Goal: Transaction & Acquisition: Purchase product/service

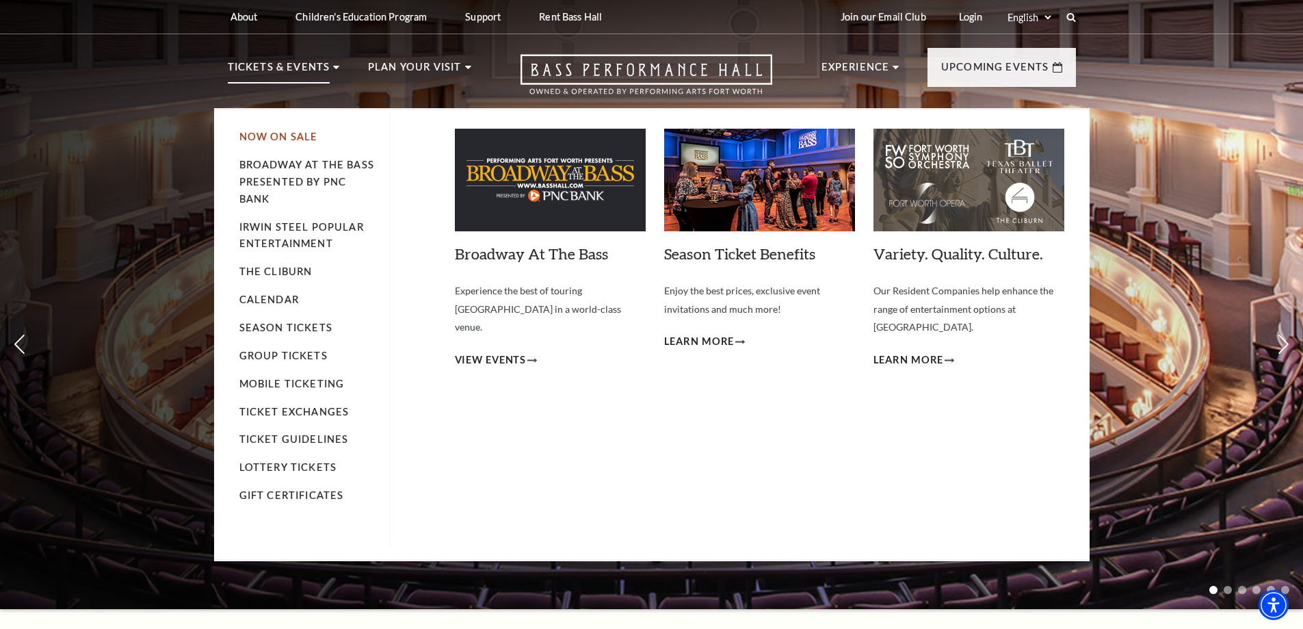
click at [278, 137] on link "Now On Sale" at bounding box center [278, 137] width 79 height 12
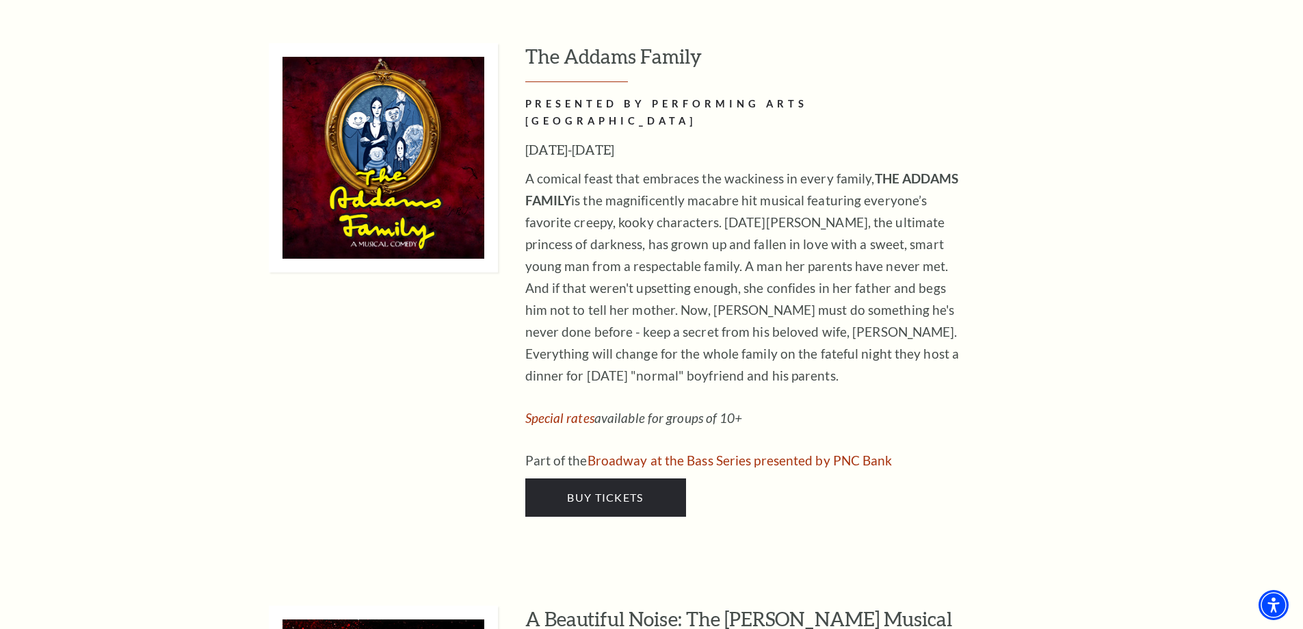
scroll to position [3147, 0]
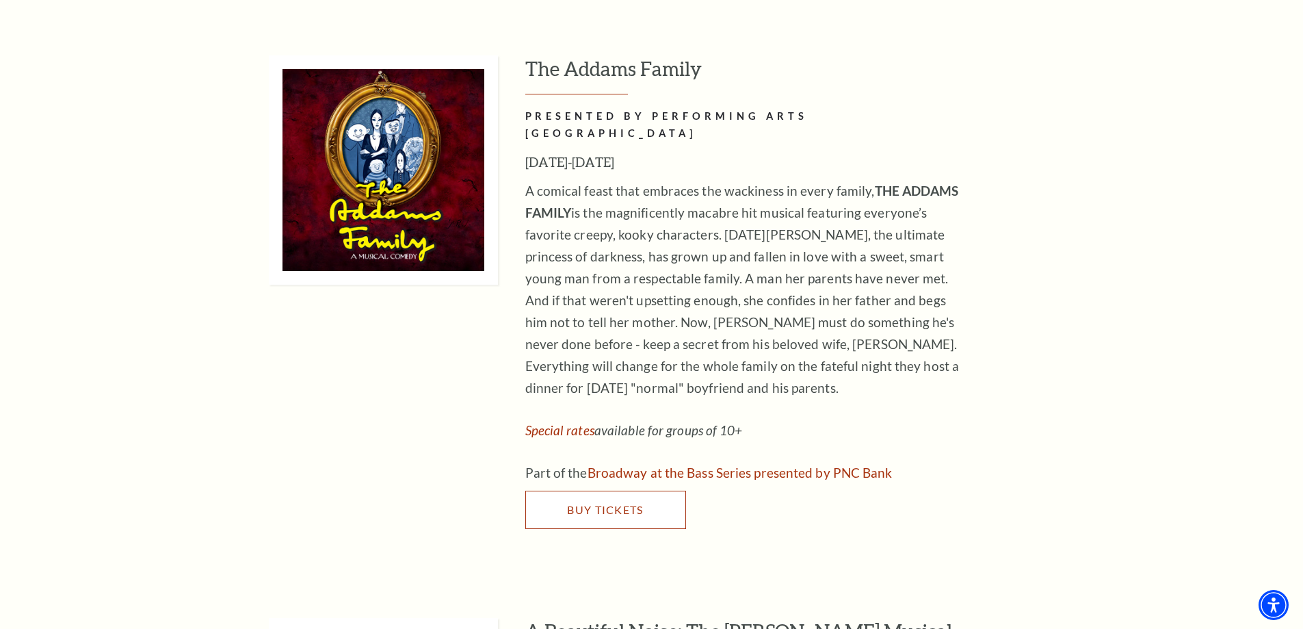
click at [634, 503] on span "Buy Tickets" at bounding box center [605, 509] width 76 height 13
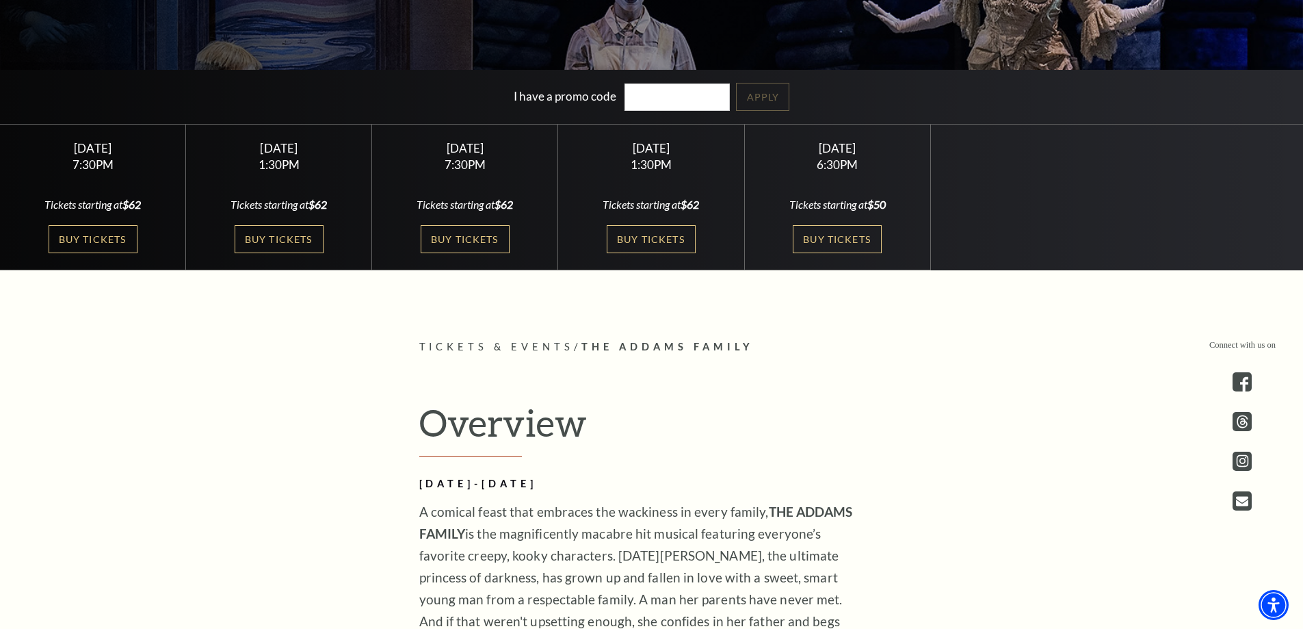
scroll to position [410, 0]
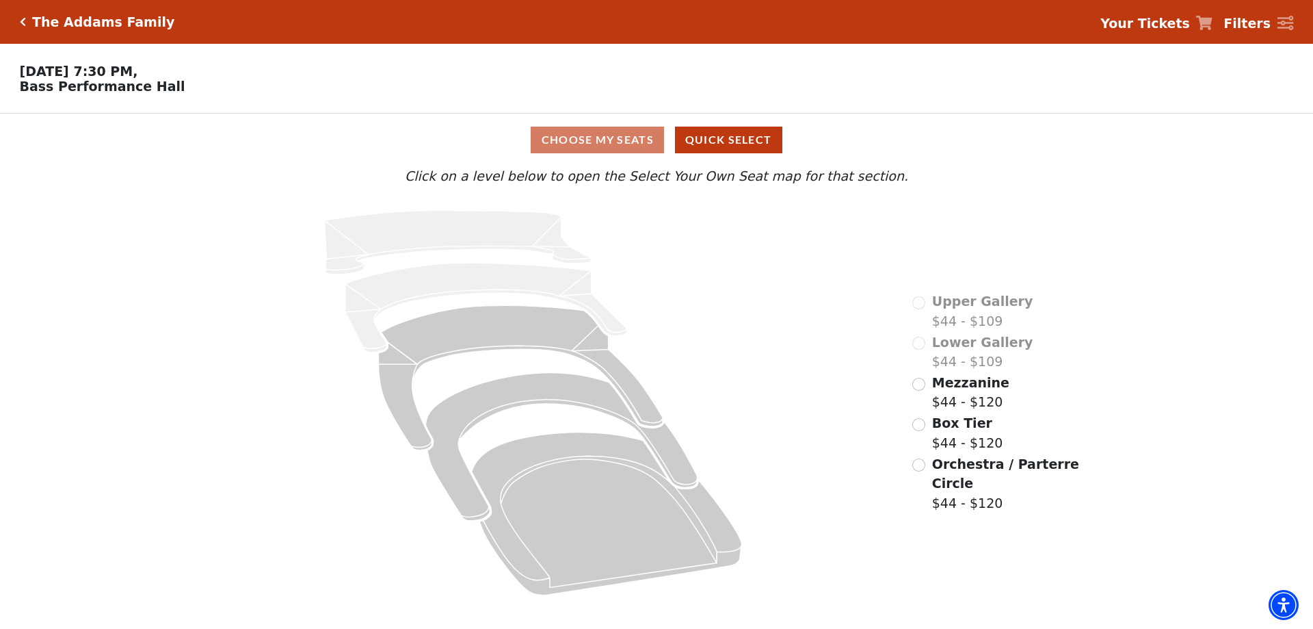
click at [642, 141] on div "Choose My Seats Quick Select" at bounding box center [656, 140] width 985 height 27
click at [926, 454] on div "Orchestra / Parterre Circle $44 - $120" at bounding box center [997, 483] width 169 height 59
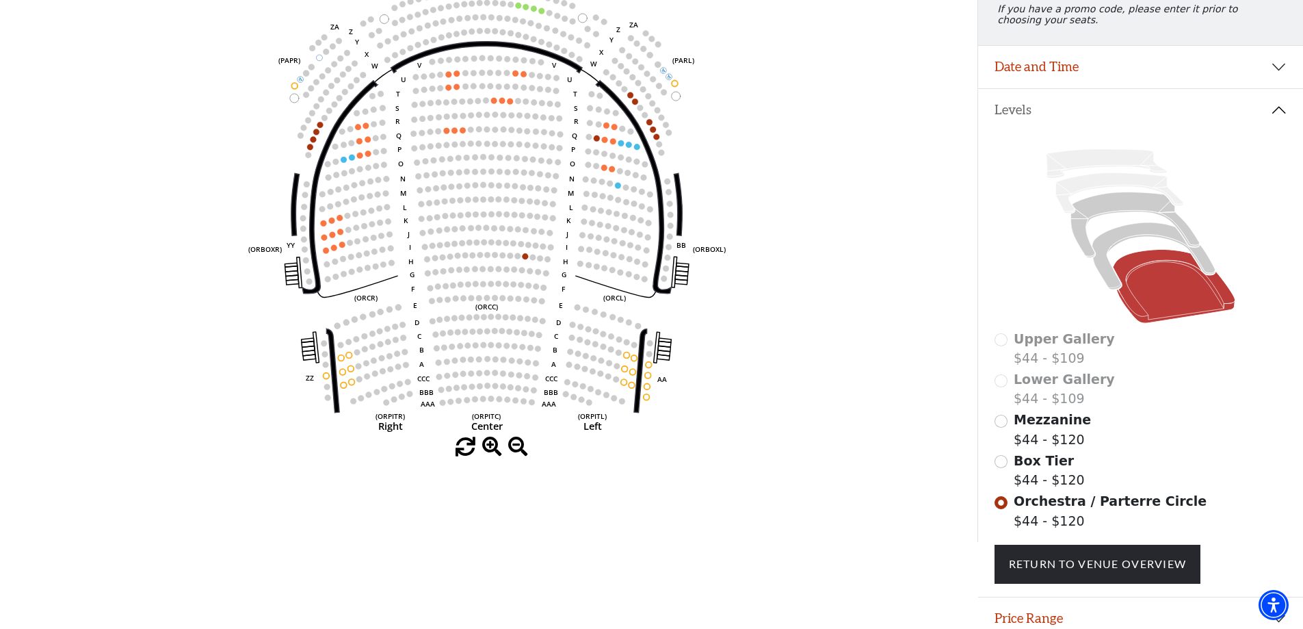
scroll to position [132, 0]
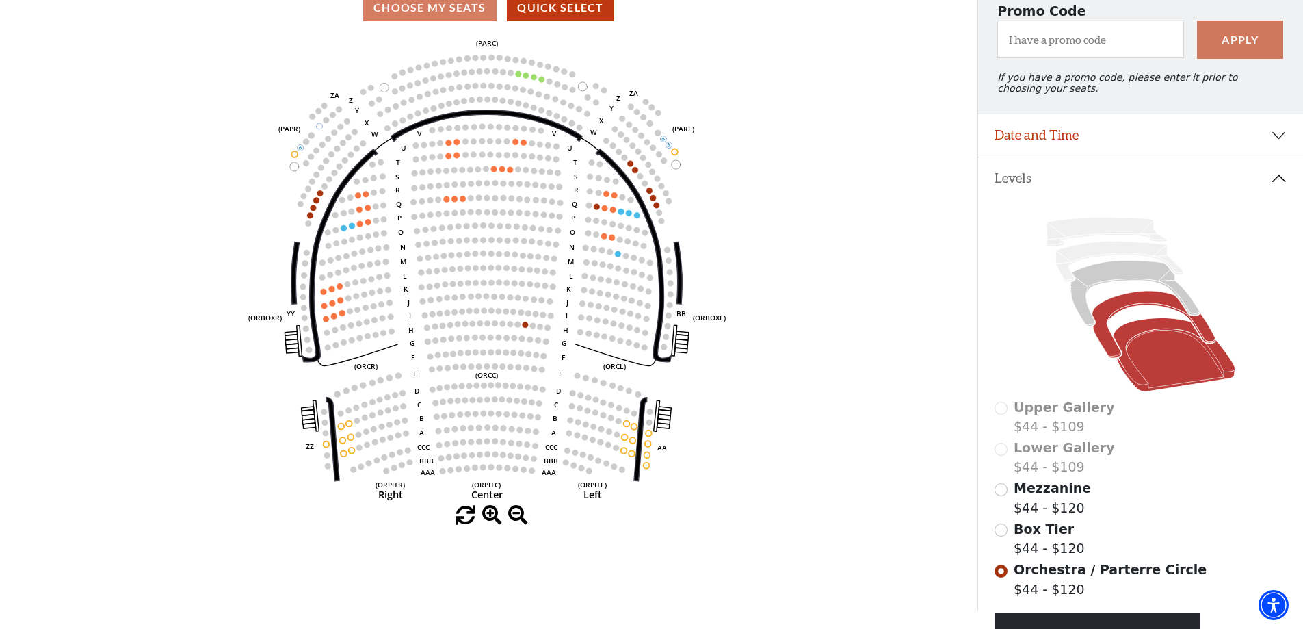
click at [1145, 312] on icon at bounding box center [1153, 324] width 123 height 67
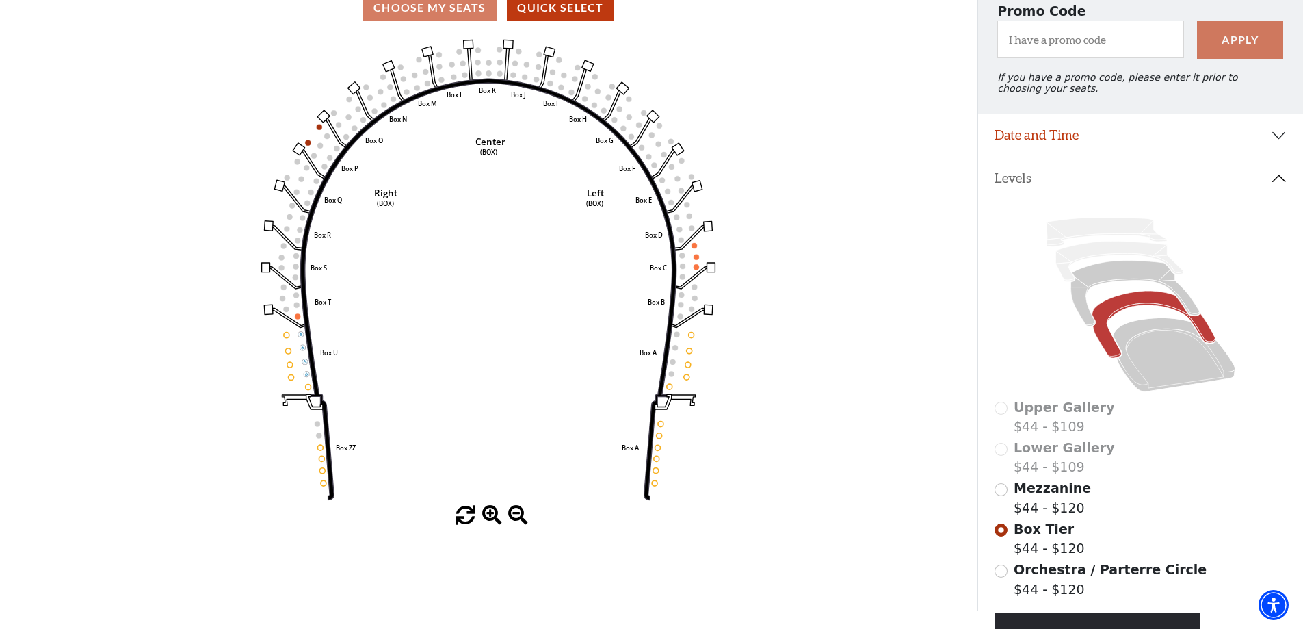
click at [1059, 495] on span "Mezzanine" at bounding box center [1052, 487] width 77 height 15
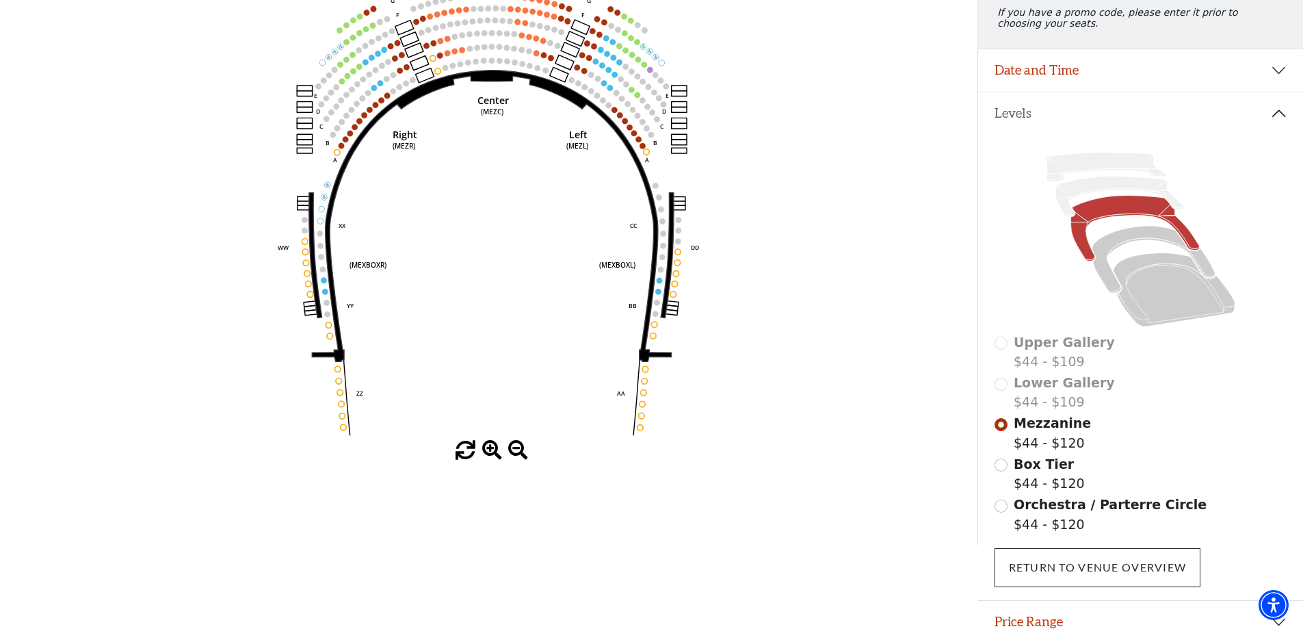
scroll to position [200, 0]
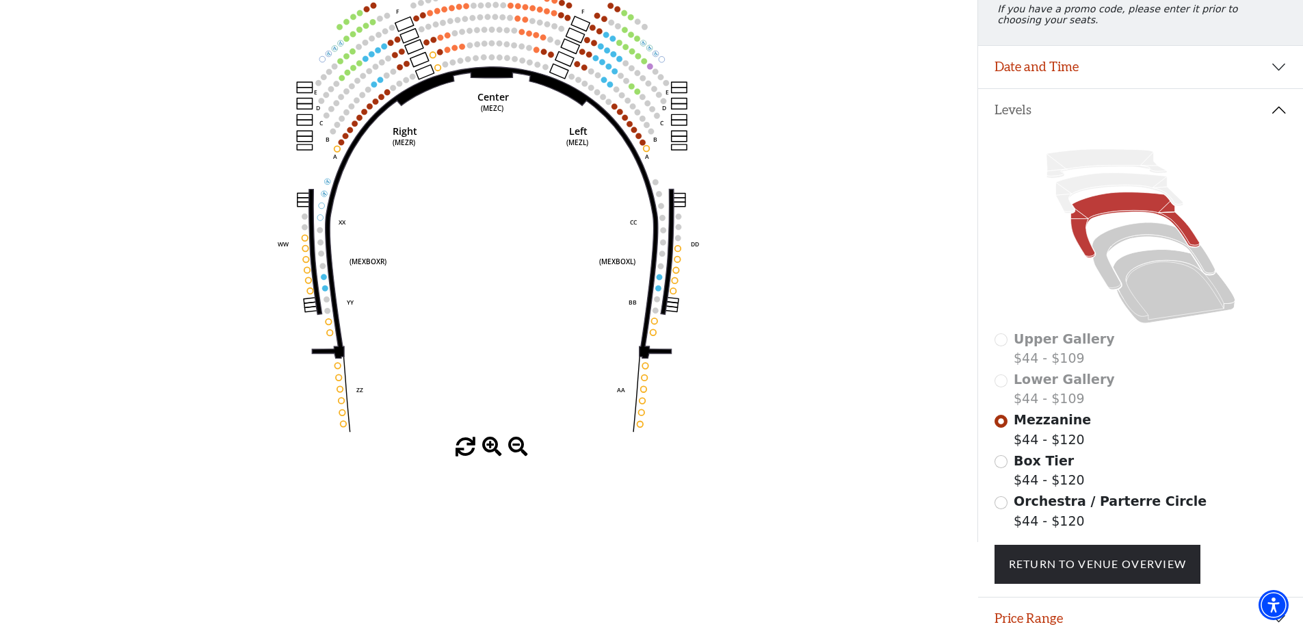
click at [1049, 508] on span "Orchestra / Parterre Circle" at bounding box center [1110, 500] width 193 height 15
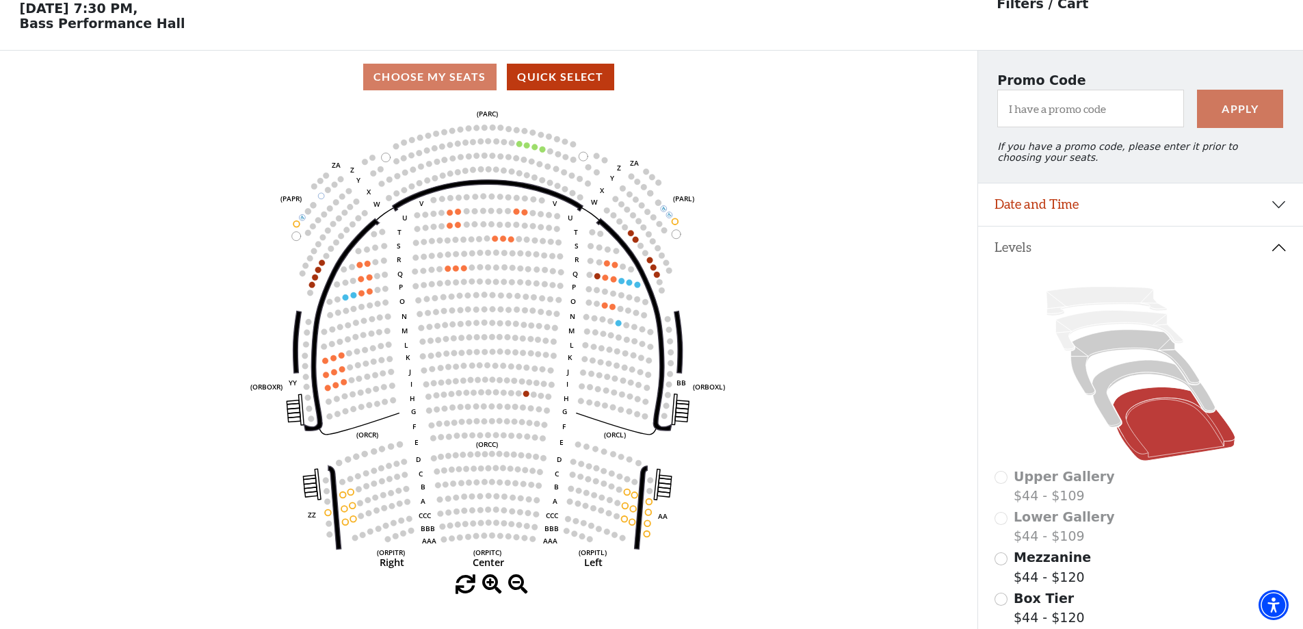
scroll to position [64, 0]
click at [1072, 217] on button "Date and Time" at bounding box center [1140, 204] width 325 height 42
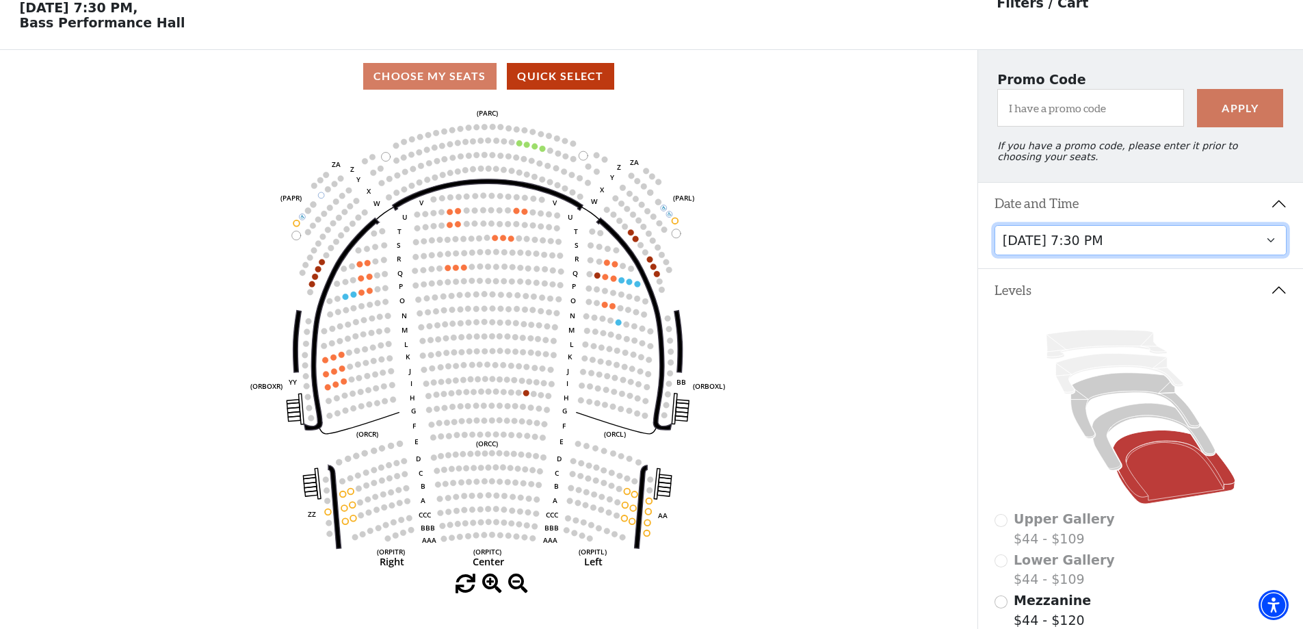
click at [1121, 248] on select "Friday, October 24 at 7:30 PM Saturday, October 25 at 1:30 PM Saturday, October…" at bounding box center [1141, 240] width 293 height 31
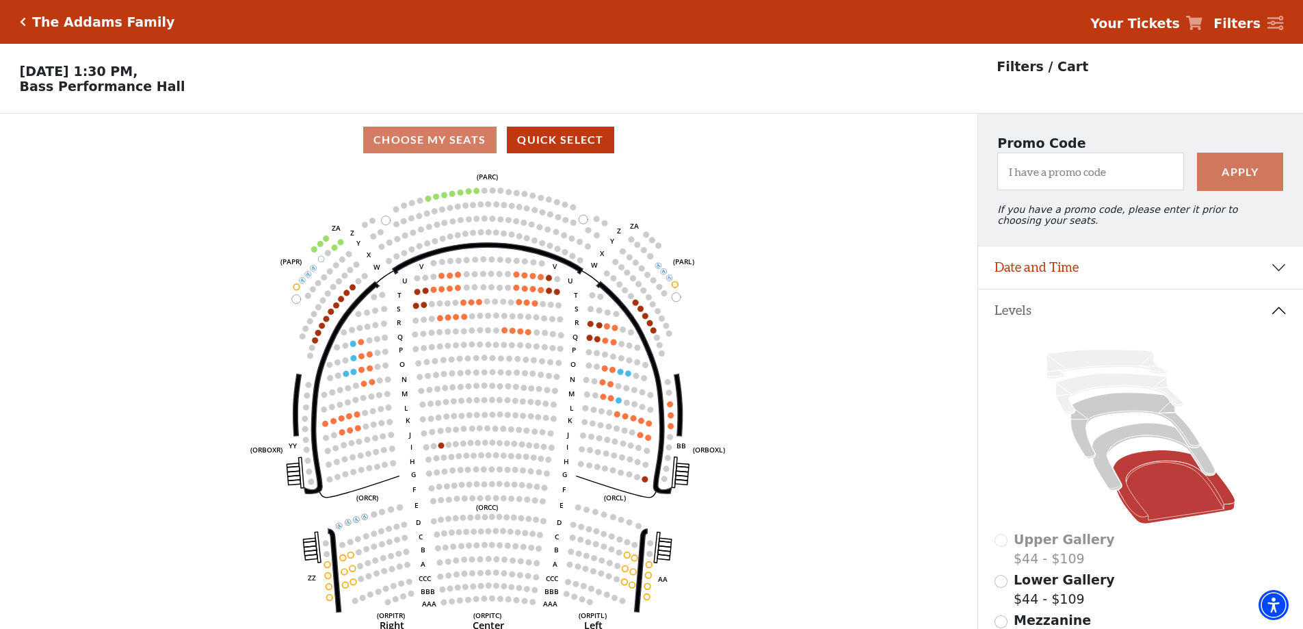
drag, startPoint x: 155, startPoint y: 68, endPoint x: 228, endPoint y: 75, distance: 73.5
click at [228, 75] on p "Saturday, October 25 at 1:30 PM, Bass Performance Hall" at bounding box center [489, 79] width 978 height 30
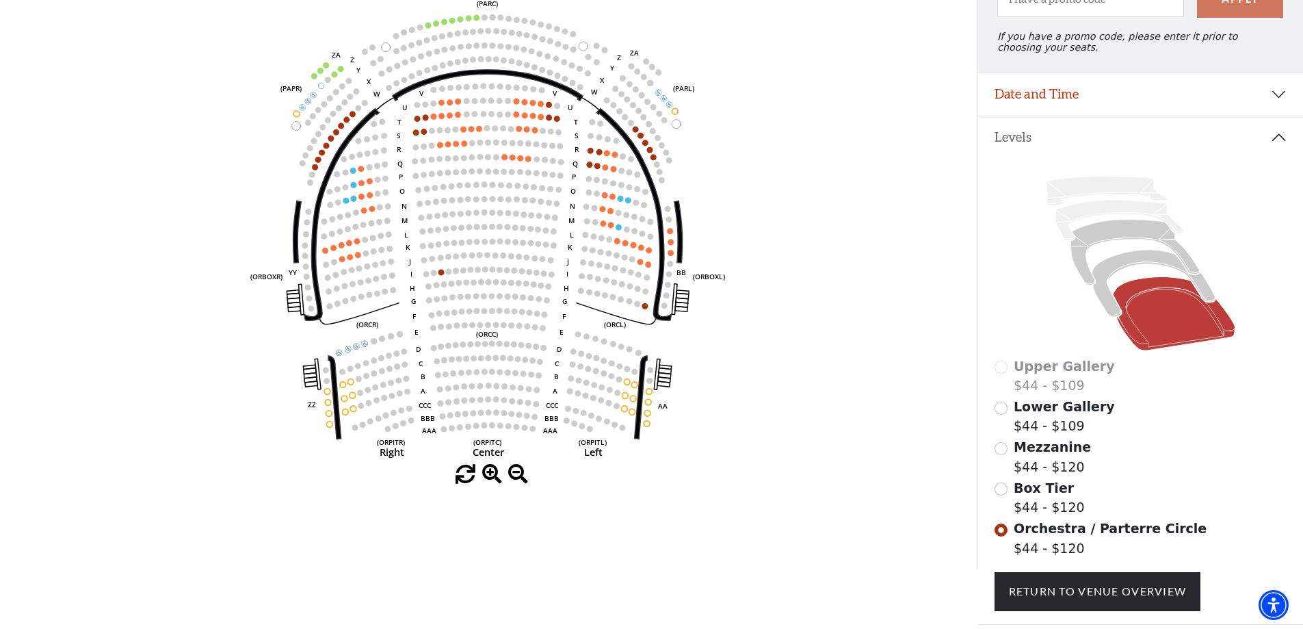
scroll to position [205, 0]
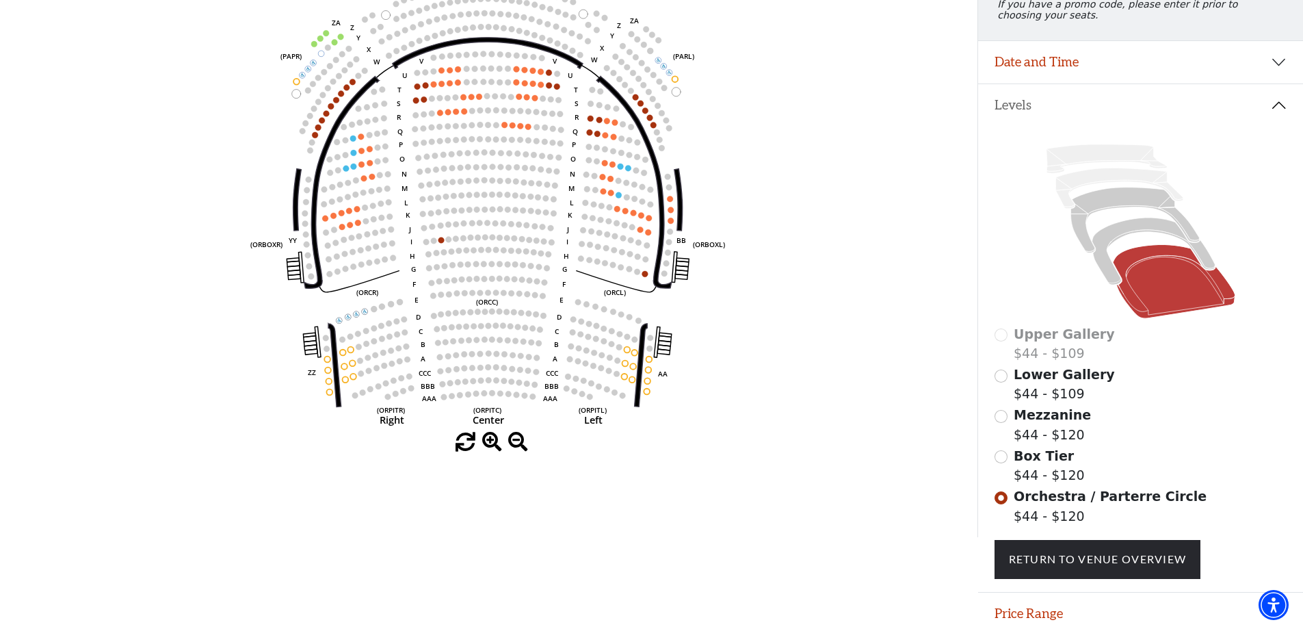
click at [1054, 463] on span "Box Tier" at bounding box center [1044, 455] width 60 height 15
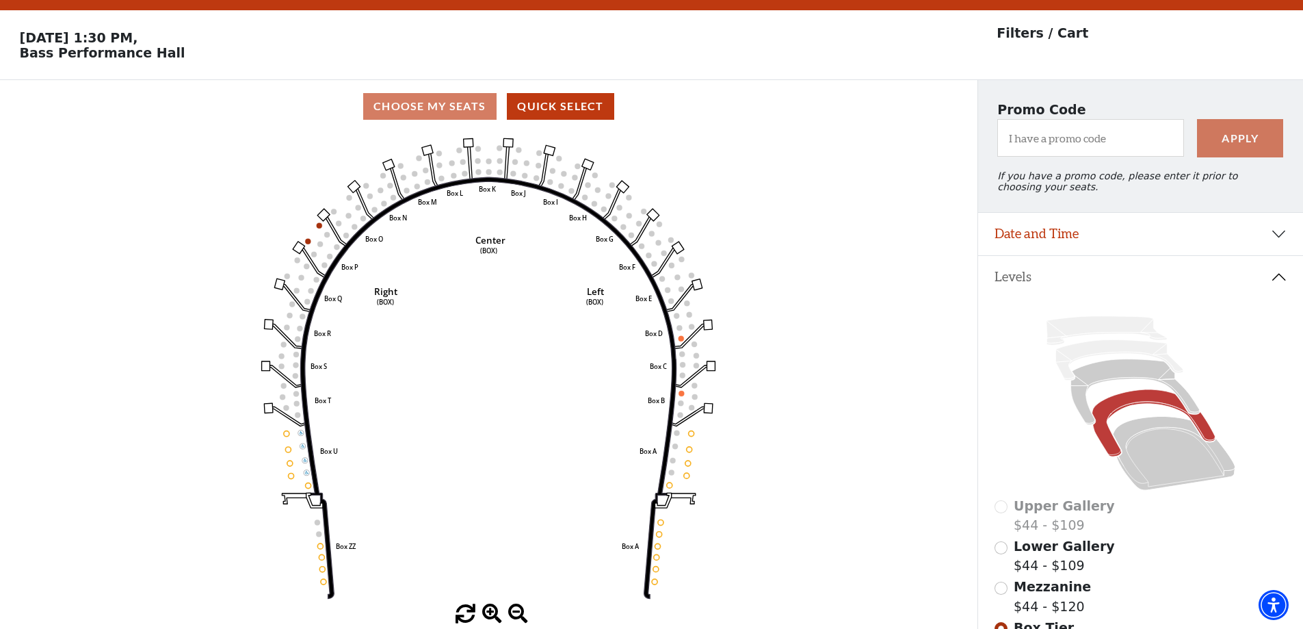
scroll to position [64, 0]
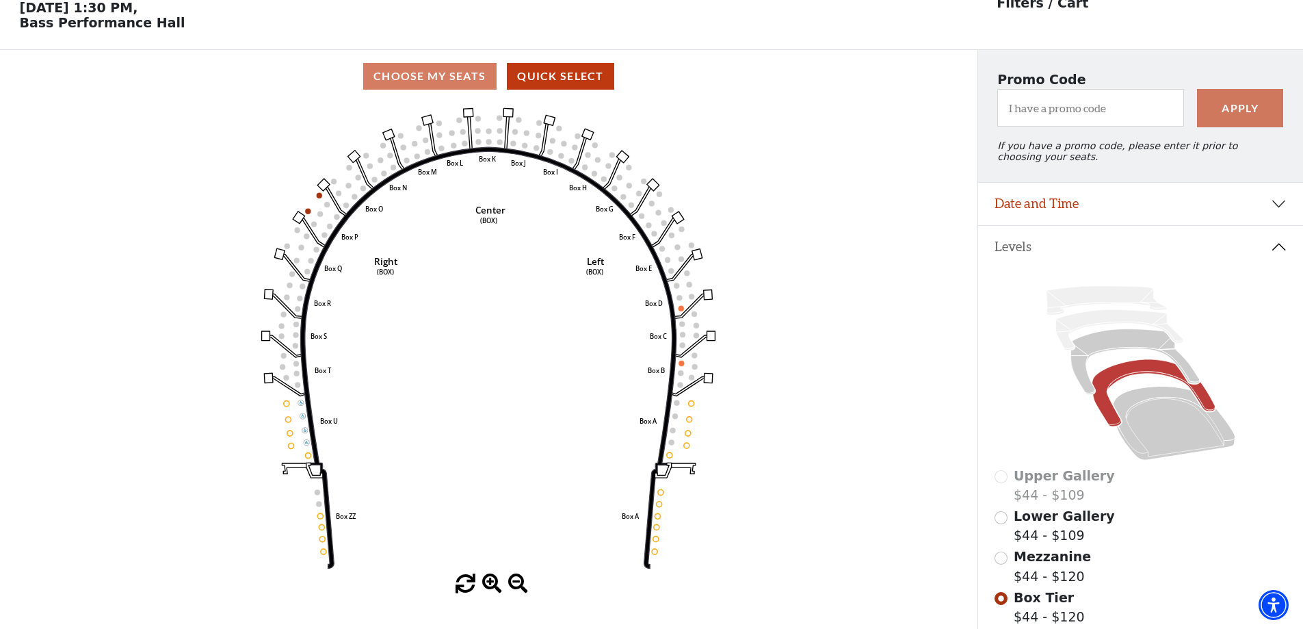
click at [1037, 564] on span "Mezzanine" at bounding box center [1052, 556] width 77 height 15
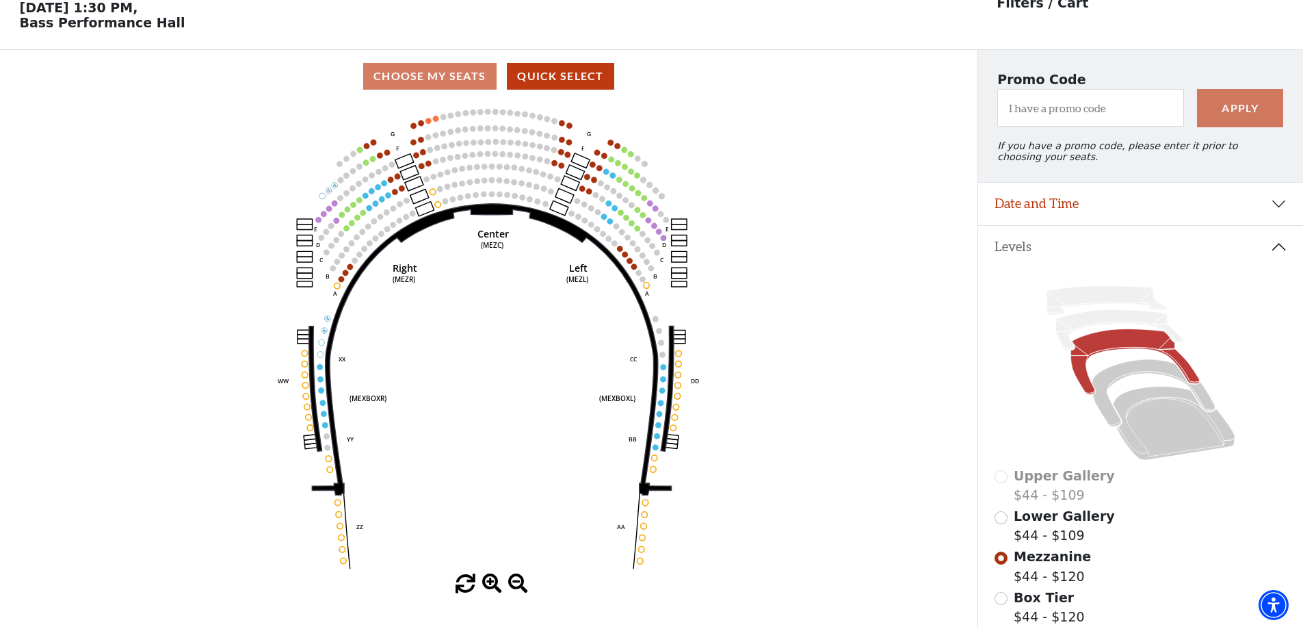
click at [1091, 523] on span "Lower Gallery" at bounding box center [1064, 515] width 101 height 15
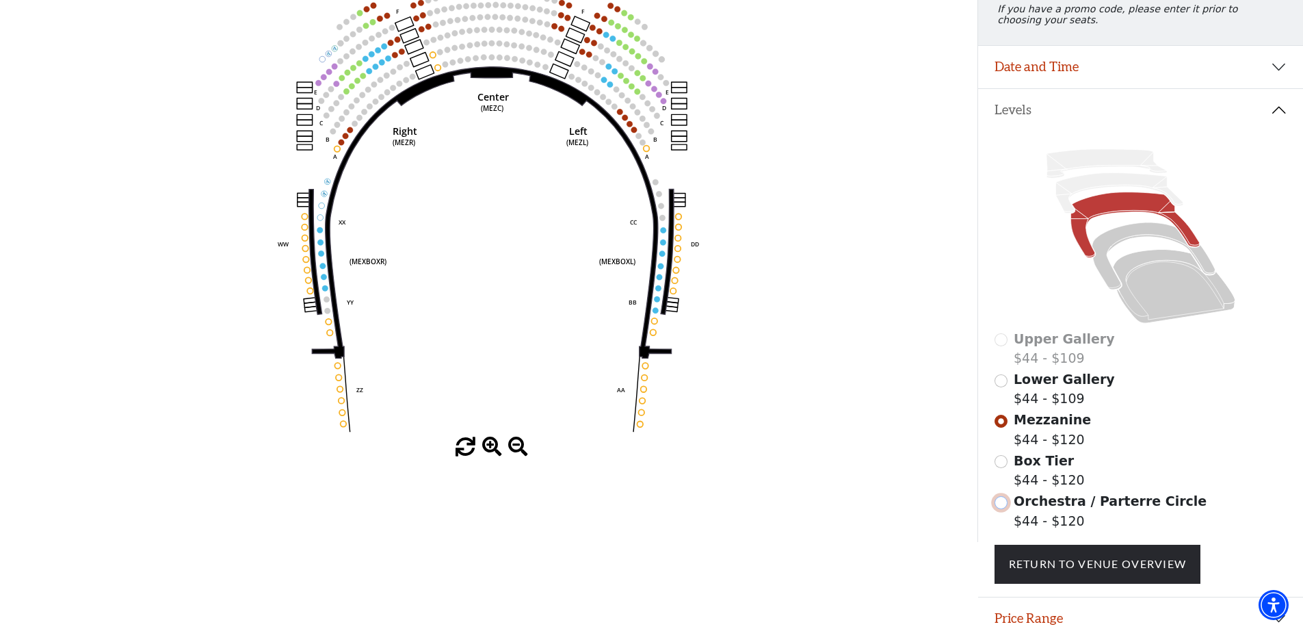
click at [1006, 509] on input "Orchestra / Parterre Circle$44 - $120\a" at bounding box center [1001, 502] width 13 height 13
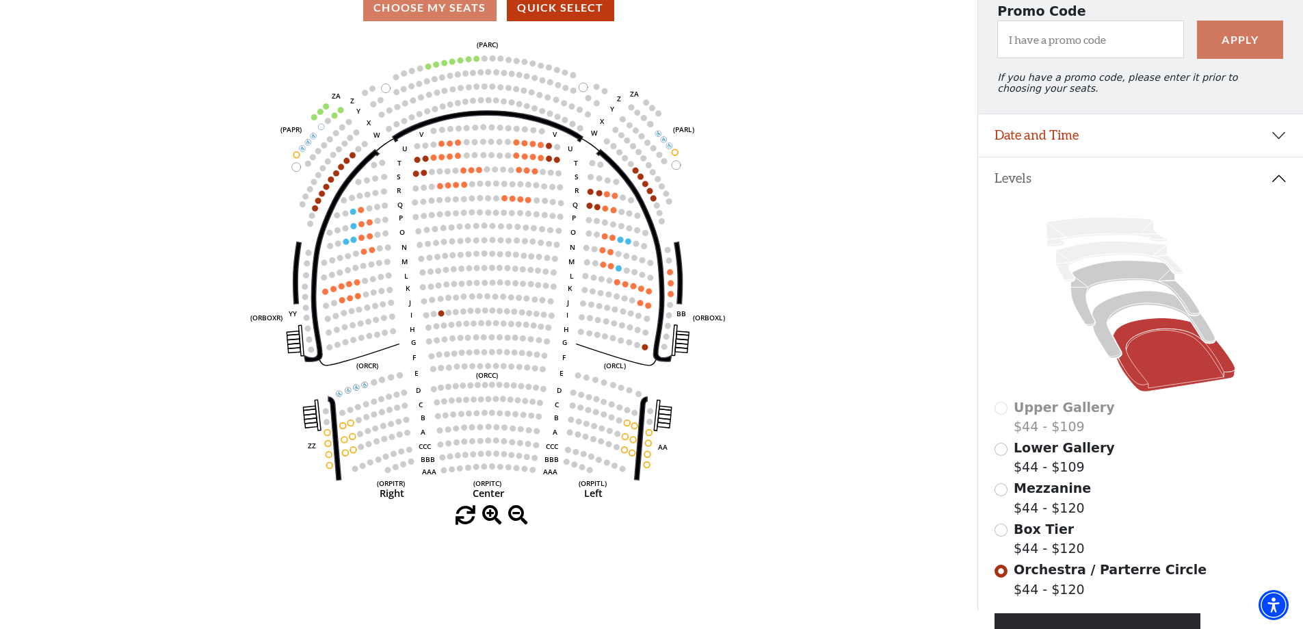
scroll to position [64, 0]
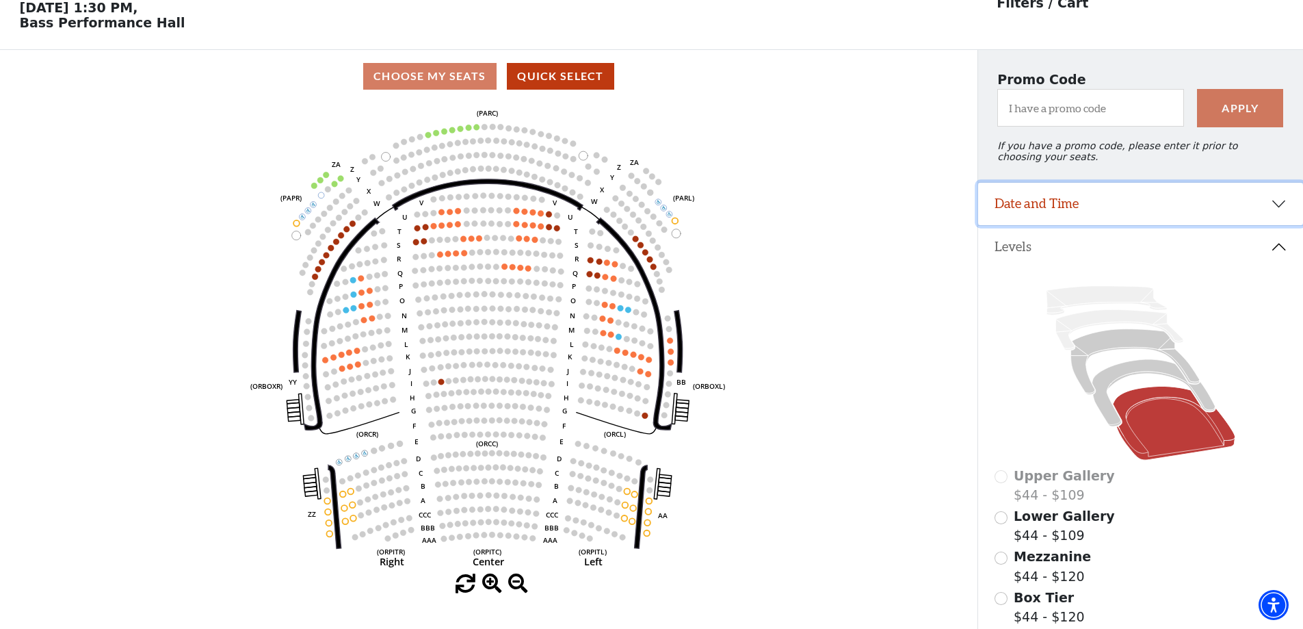
click at [1044, 216] on button "Date and Time" at bounding box center [1140, 204] width 325 height 42
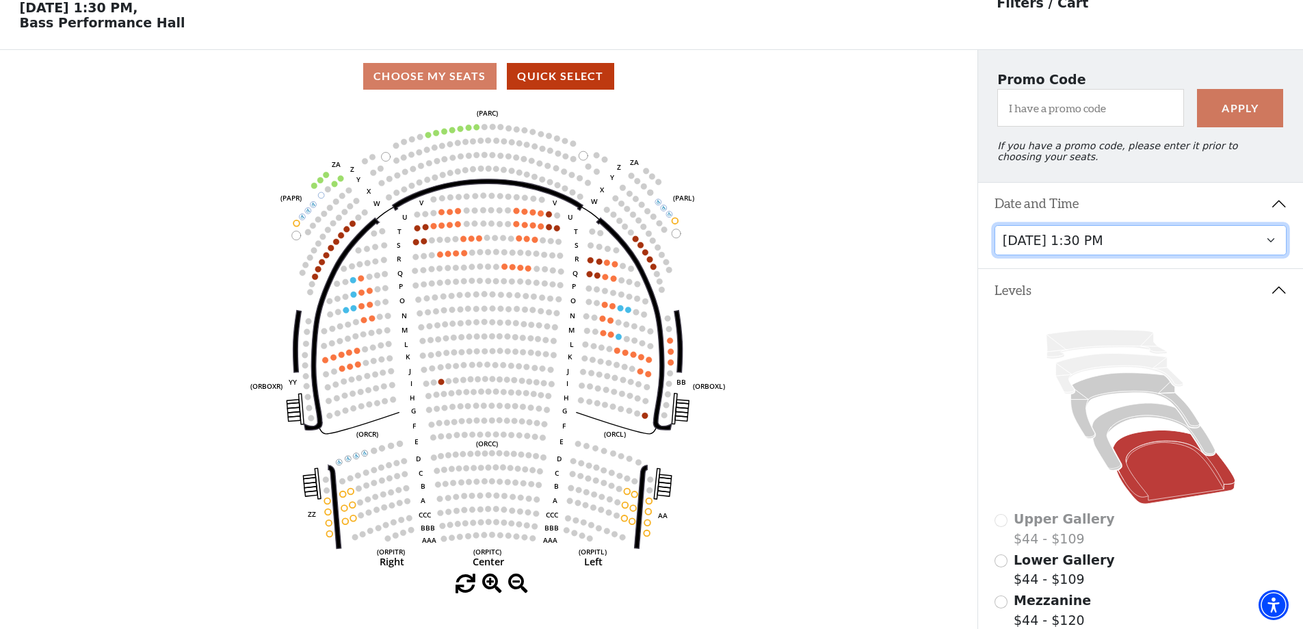
click at [1058, 250] on select "Friday, October 24 at 7:30 PM Saturday, October 25 at 1:30 PM Saturday, October…" at bounding box center [1141, 240] width 293 height 31
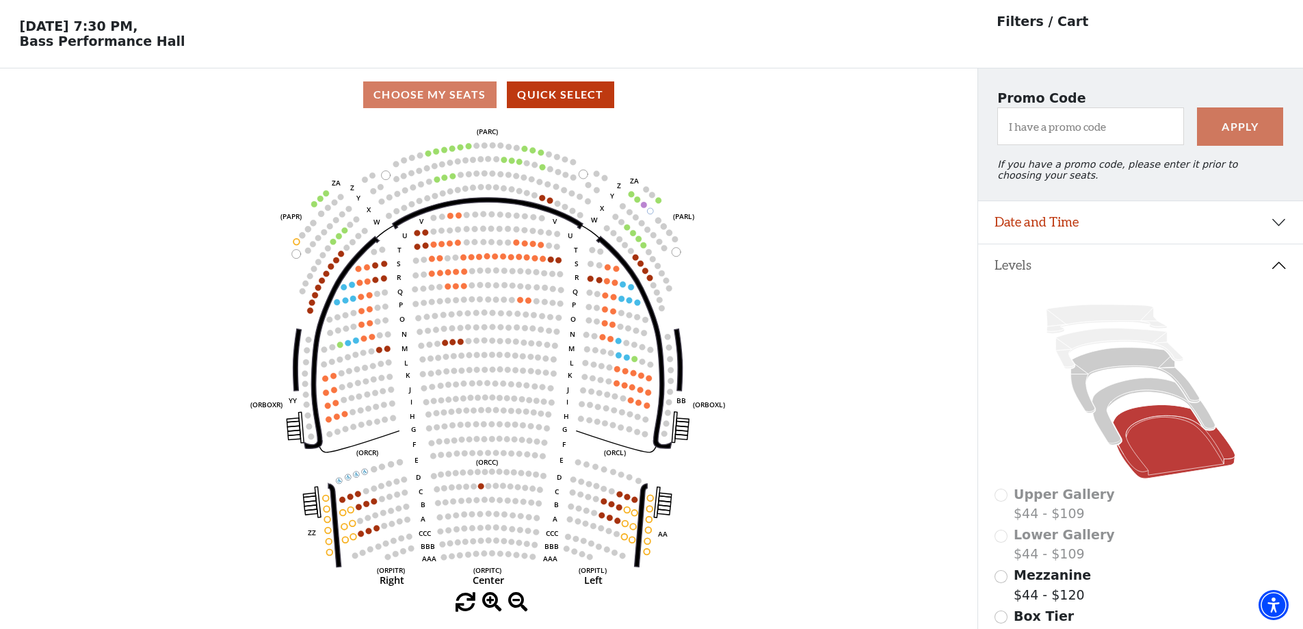
scroll to position [64, 0]
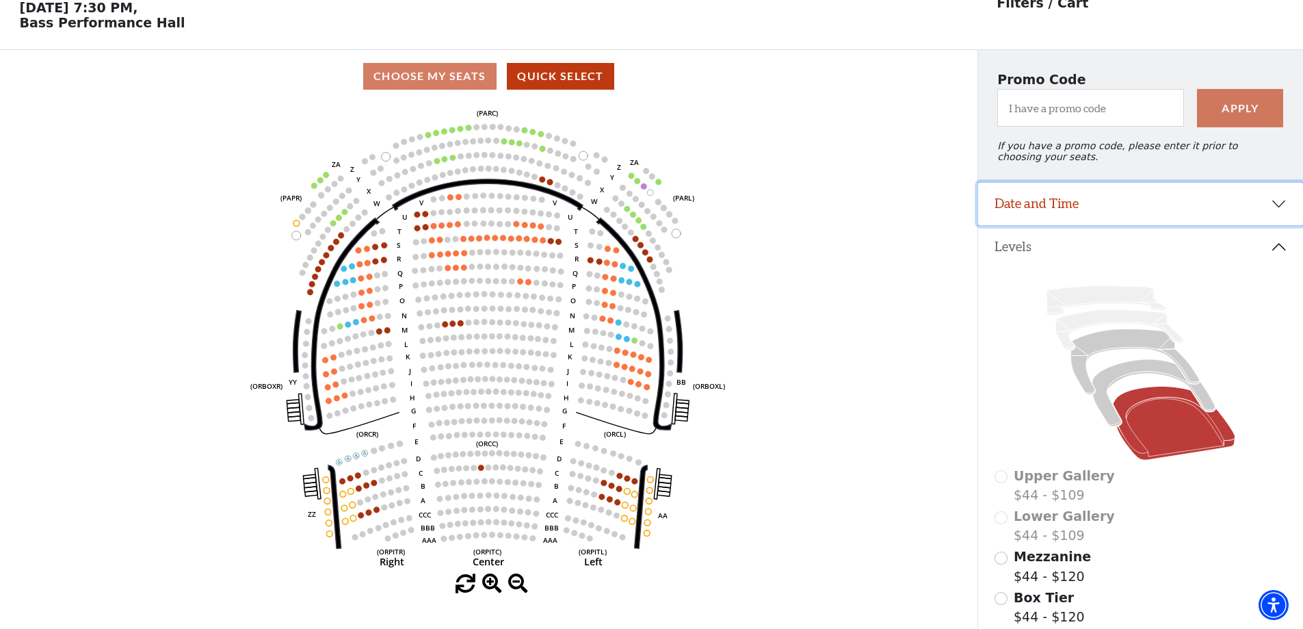
click at [1071, 217] on button "Date and Time" at bounding box center [1140, 204] width 325 height 42
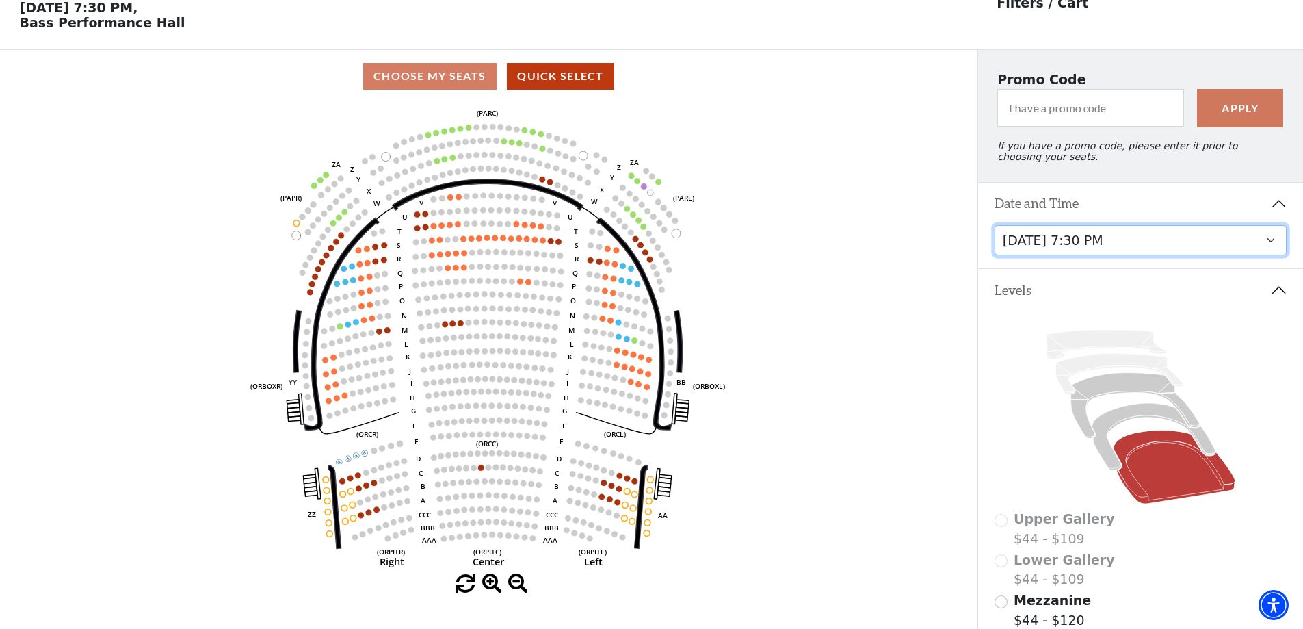
click at [1083, 251] on select "Friday, October 24 at 7:30 PM Saturday, October 25 at 1:30 PM Saturday, October…" at bounding box center [1141, 240] width 293 height 31
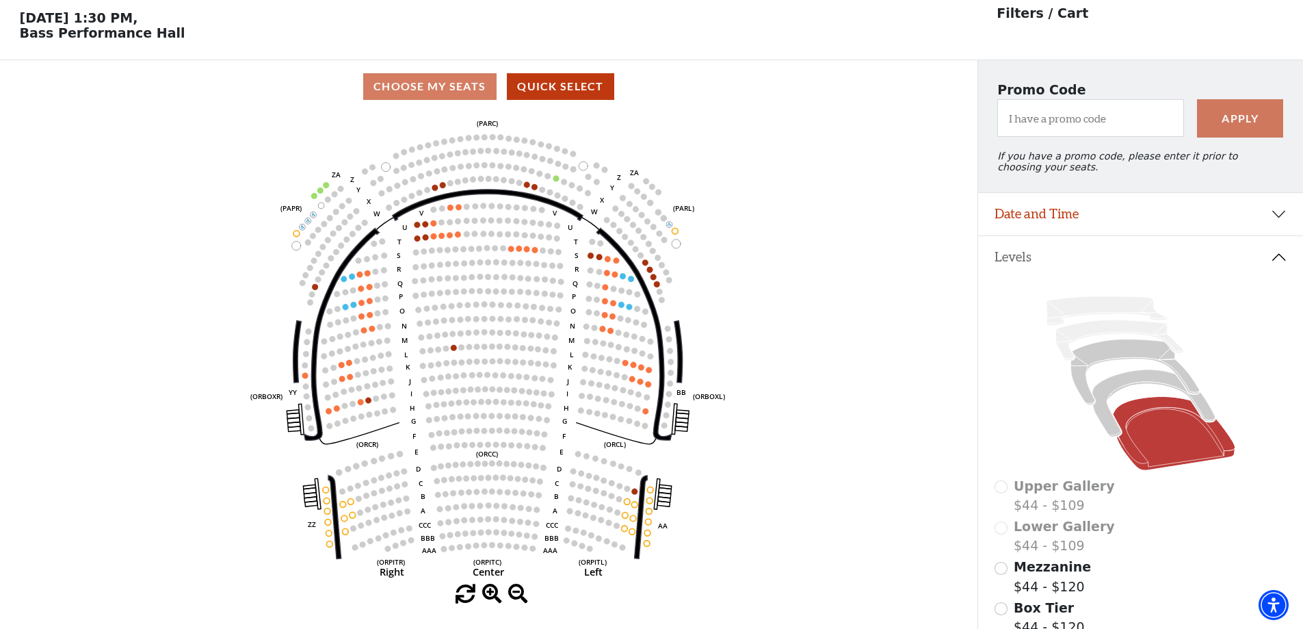
scroll to position [64, 0]
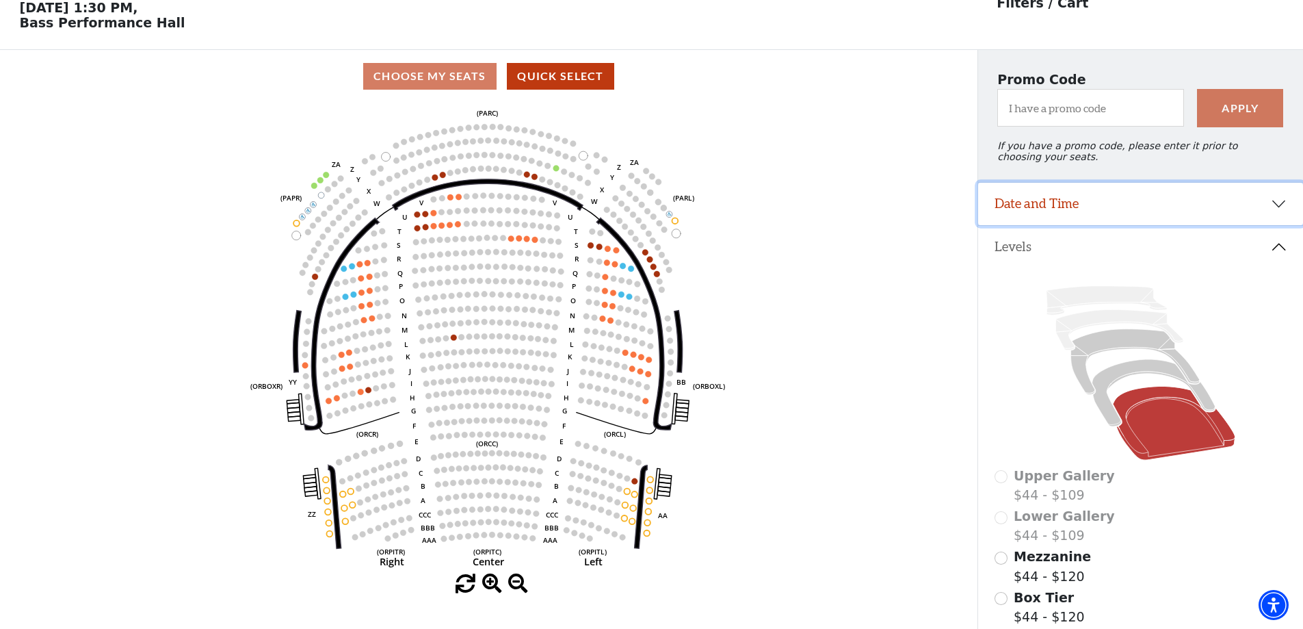
click at [1090, 205] on button "Date and Time" at bounding box center [1140, 204] width 325 height 42
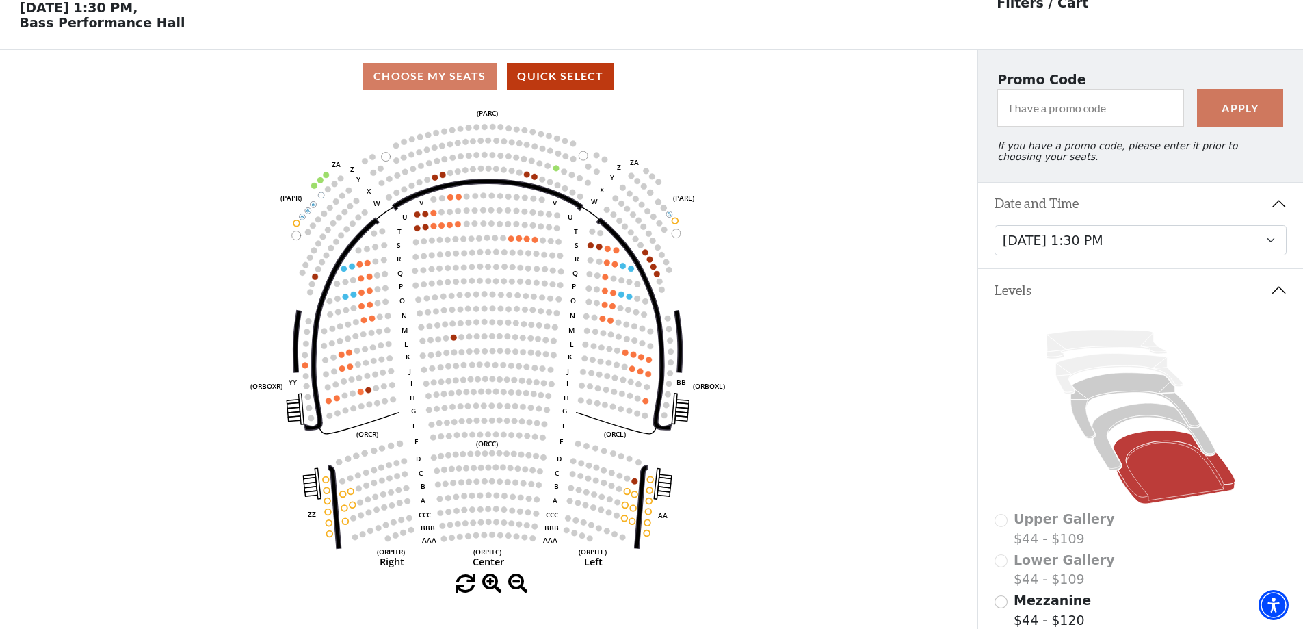
click at [1090, 204] on button "Date and Time" at bounding box center [1140, 204] width 325 height 42
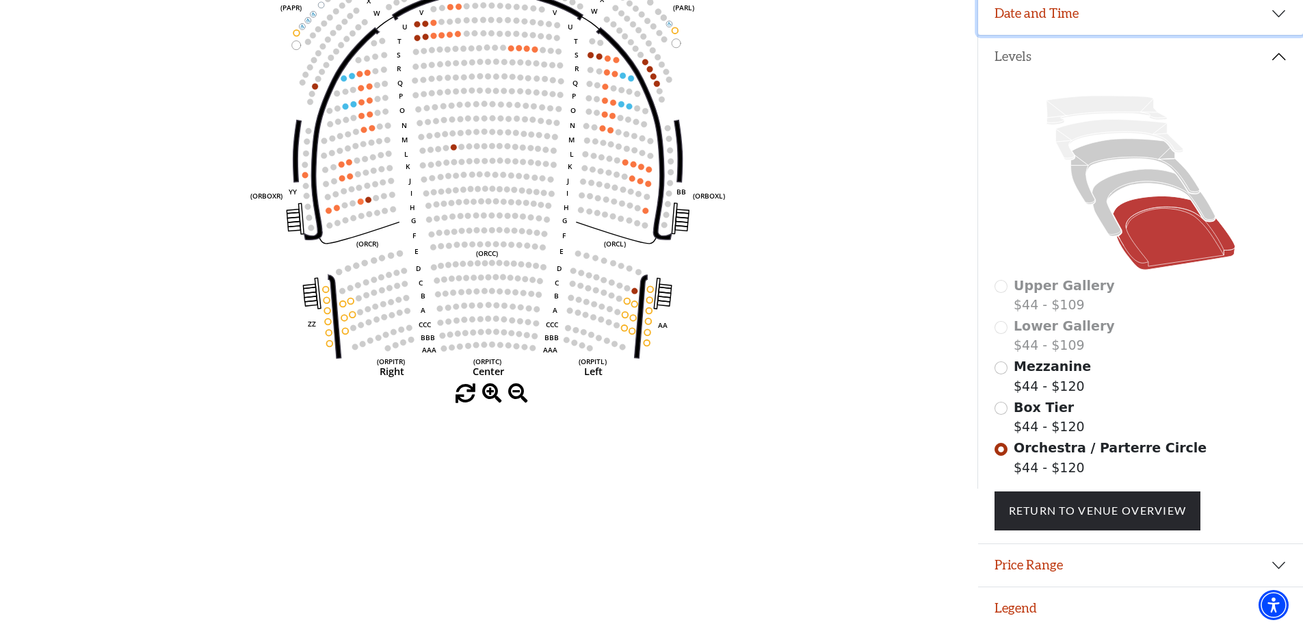
scroll to position [0, 0]
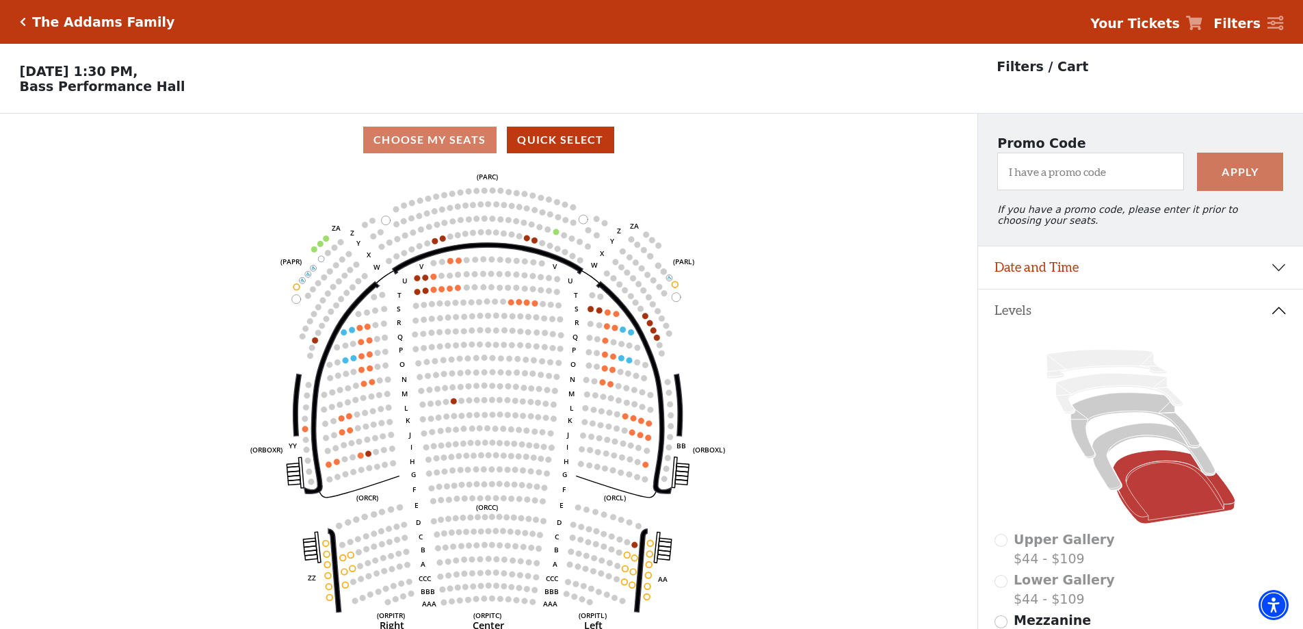
click at [30, 23] on div "The Addams Family" at bounding box center [100, 22] width 149 height 16
click at [23, 22] on icon "Click here to go back to filters" at bounding box center [23, 22] width 6 height 10
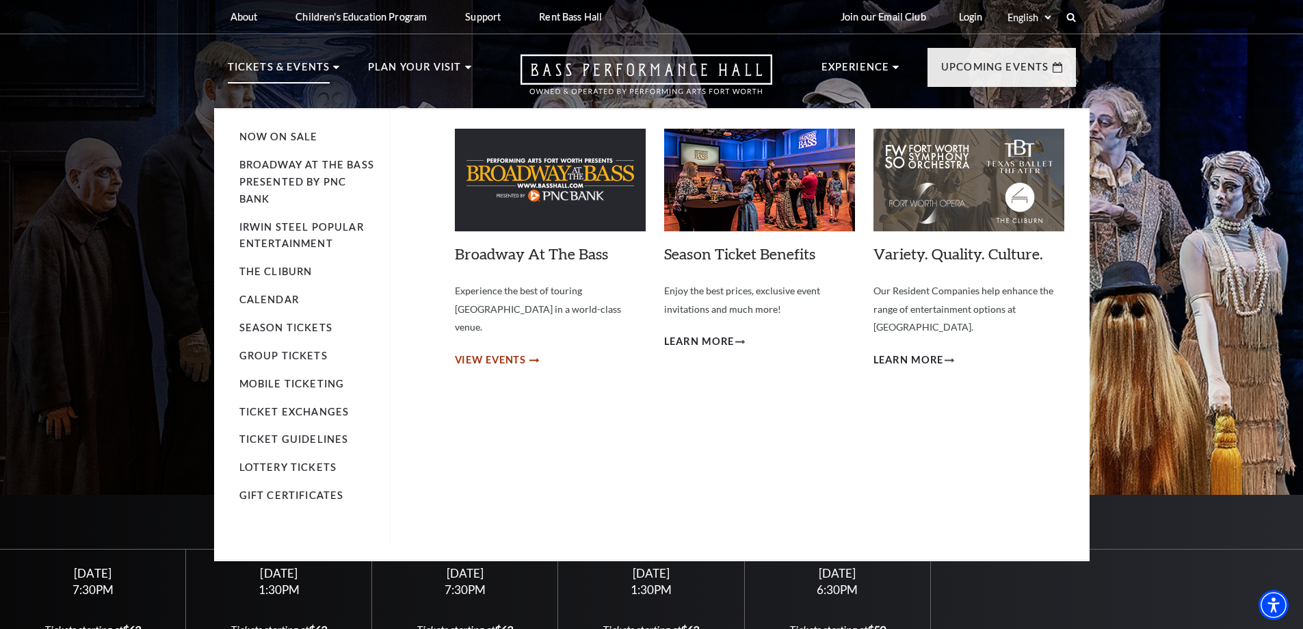
click at [503, 352] on span "View Events" at bounding box center [491, 360] width 72 height 17
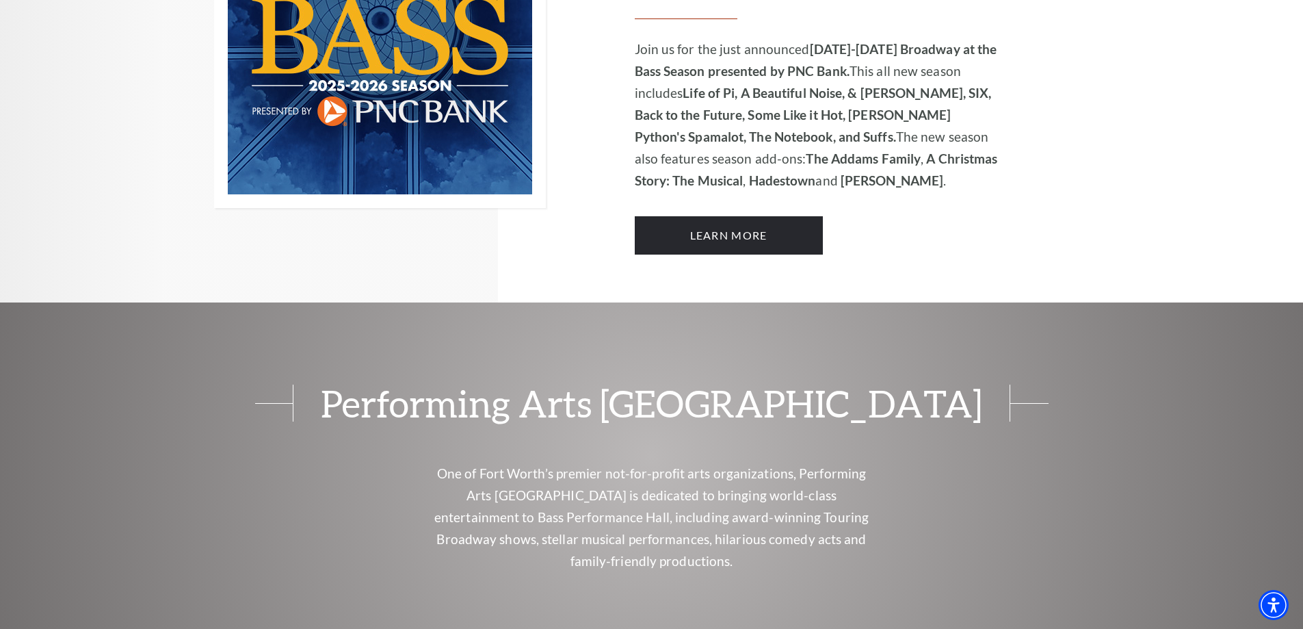
scroll to position [1095, 0]
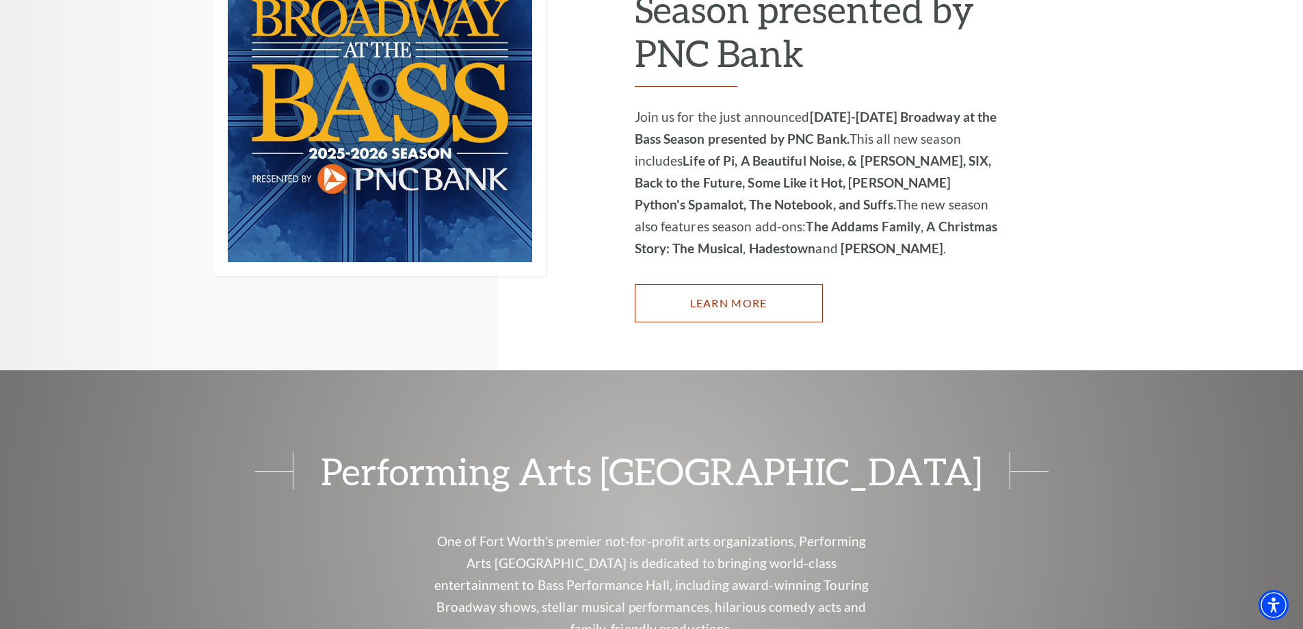
click at [661, 300] on link "Learn More" at bounding box center [729, 303] width 188 height 38
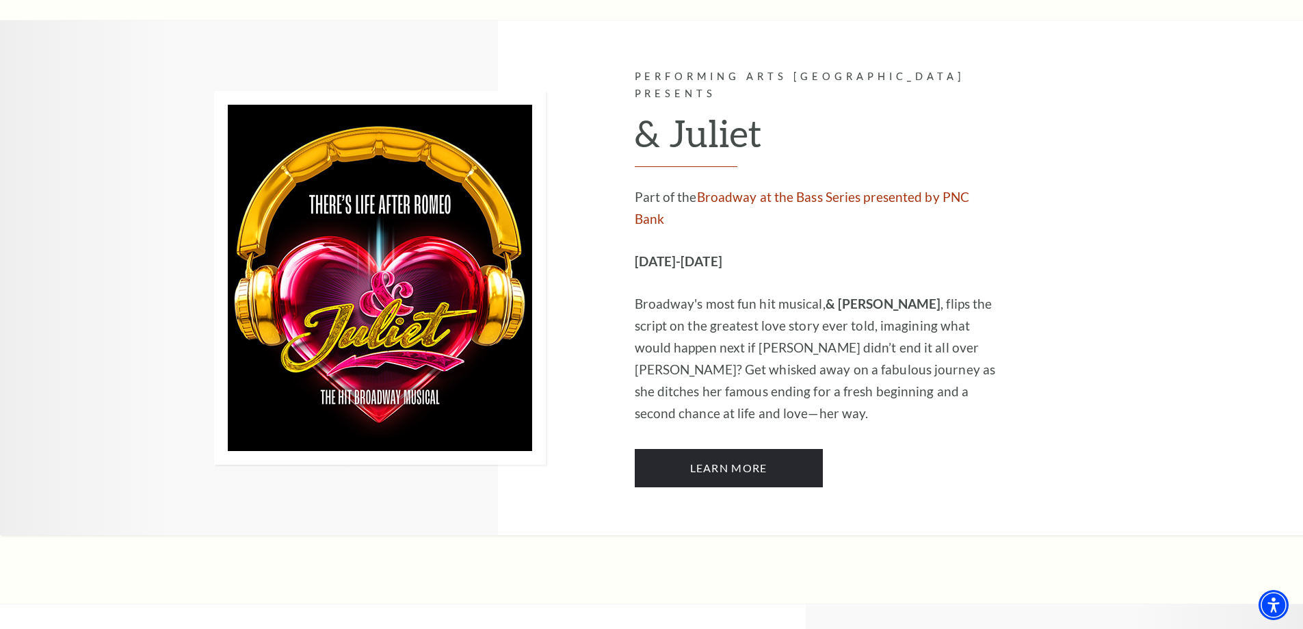
scroll to position [3626, 0]
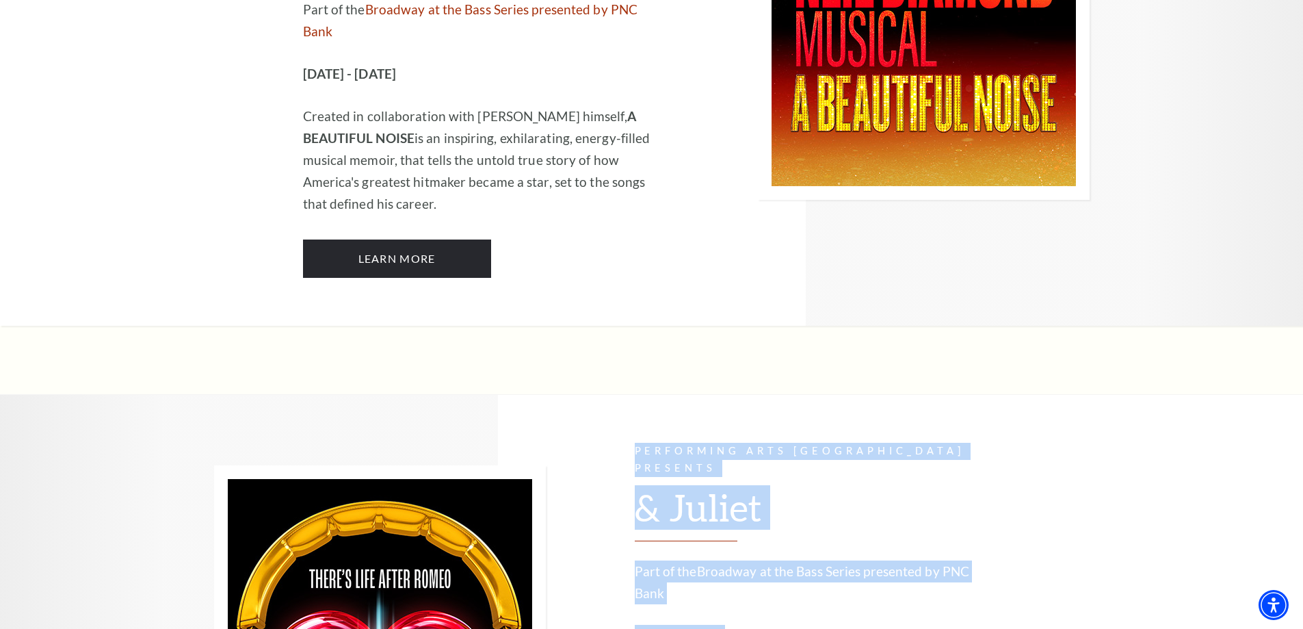
drag, startPoint x: 624, startPoint y: 382, endPoint x: 836, endPoint y: 379, distance: 212.1
click at [835, 625] on p "[DATE]-[DATE]" at bounding box center [818, 636] width 366 height 22
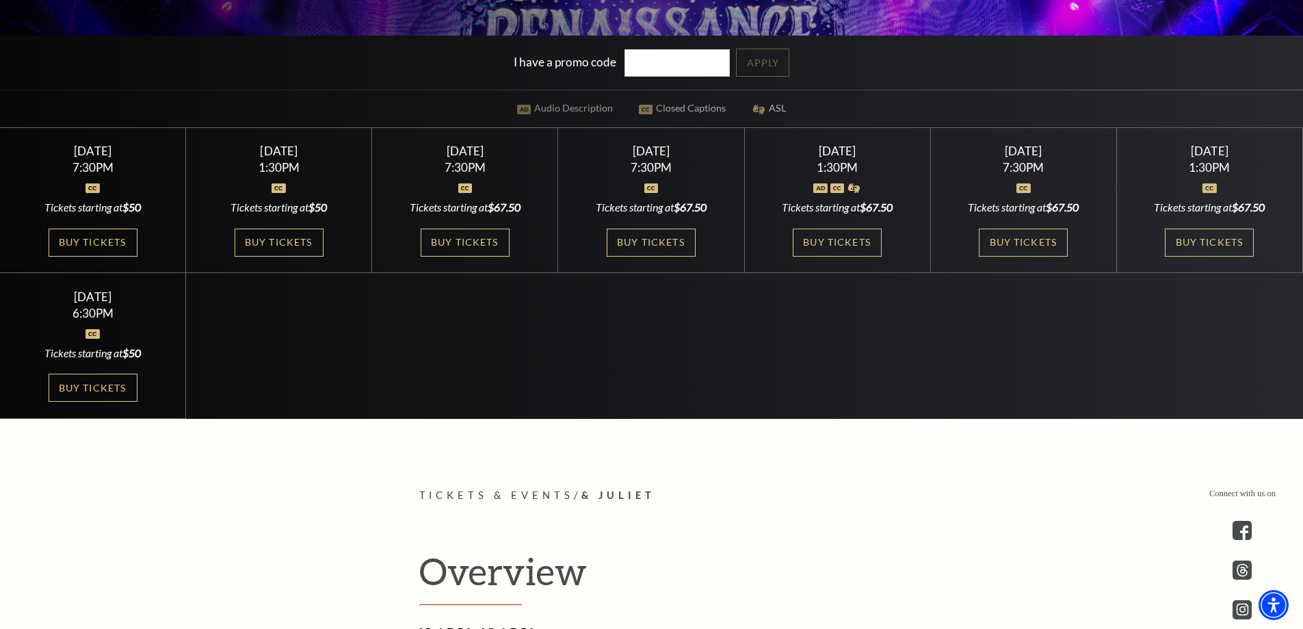
scroll to position [342, 0]
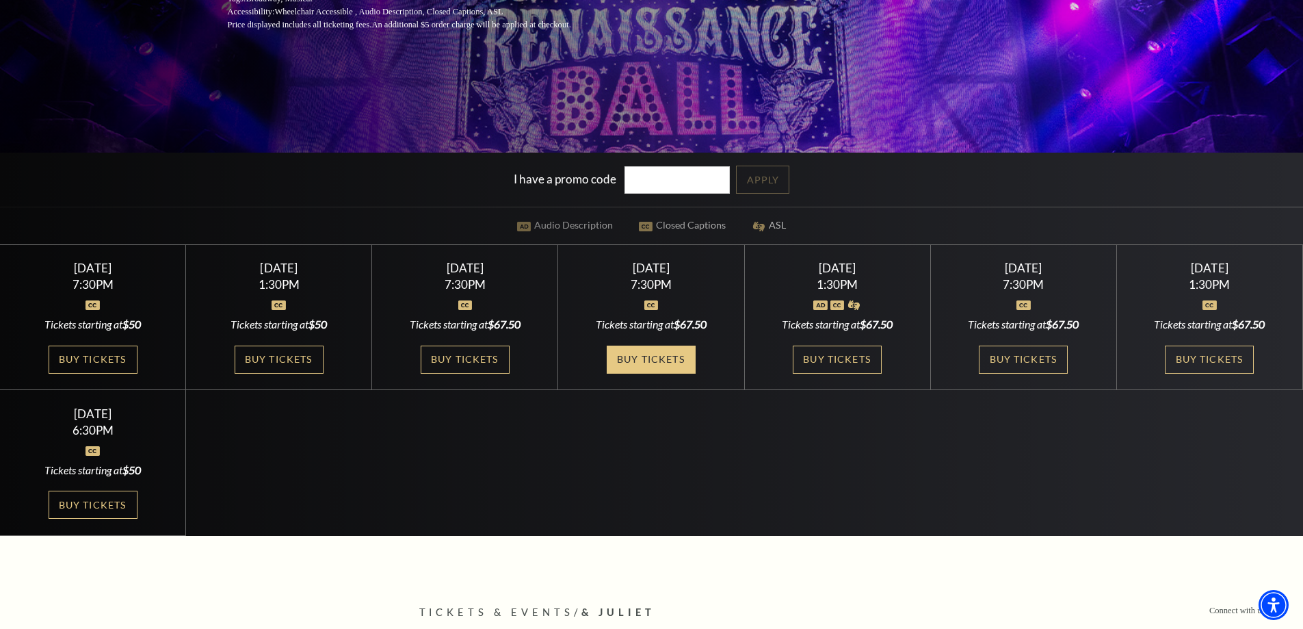
click at [662, 369] on link "Buy Tickets" at bounding box center [651, 359] width 89 height 28
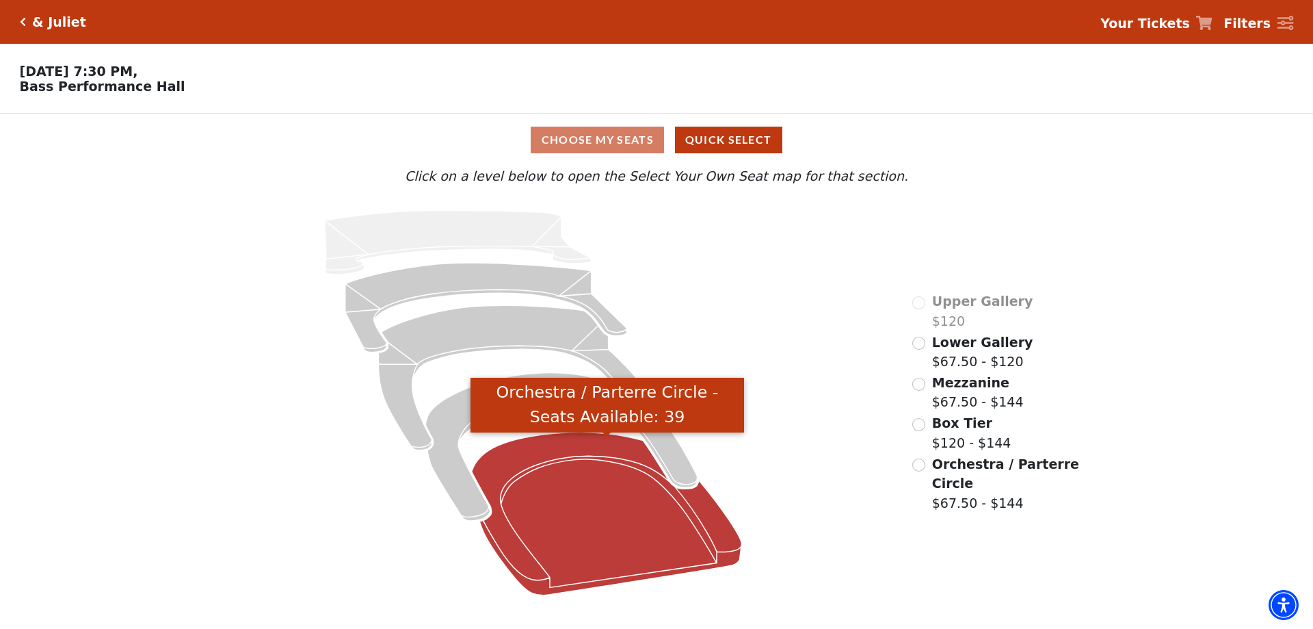
click at [627, 508] on icon "Orchestra / Parterre Circle - Seats Available: 39" at bounding box center [607, 513] width 270 height 163
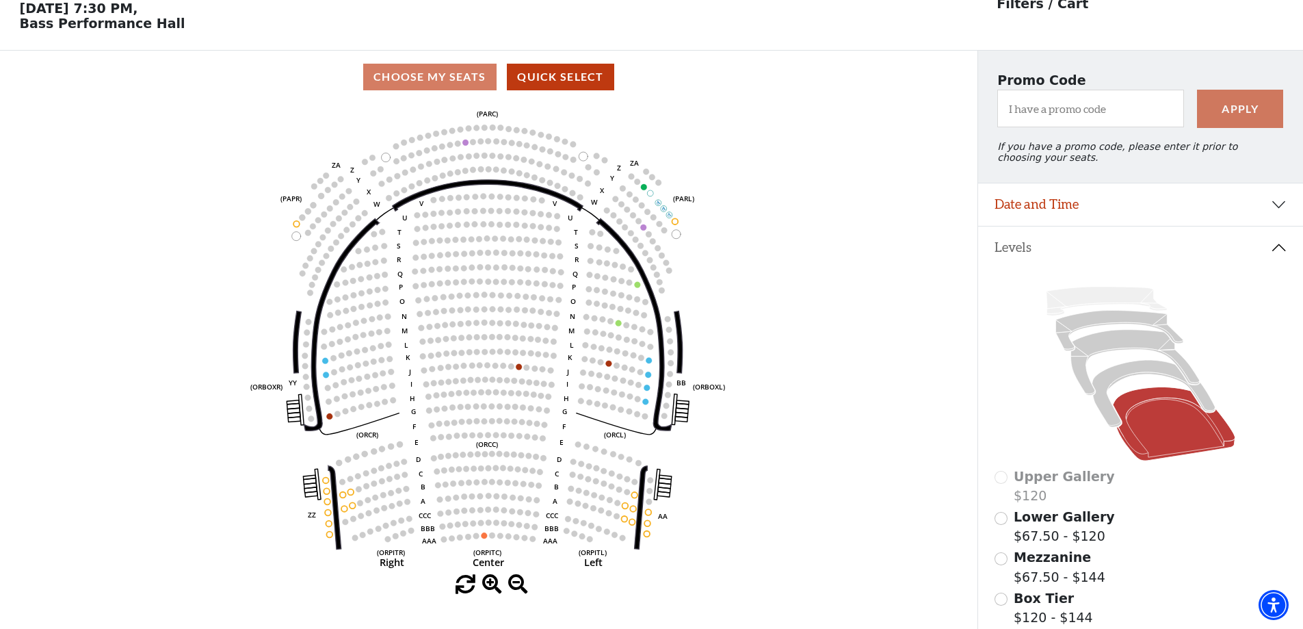
scroll to position [64, 0]
click at [1056, 225] on button "Date and Time" at bounding box center [1140, 204] width 325 height 42
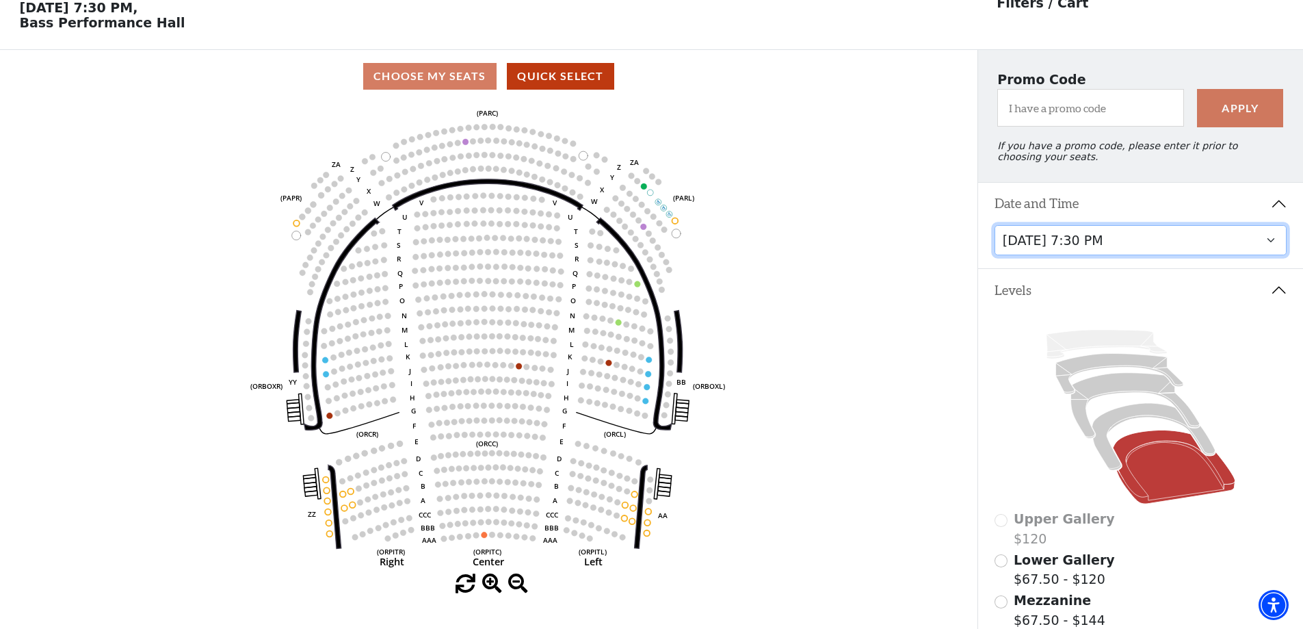
click at [1063, 248] on select "Thursday, November 13 at 1:30 PM Wednesday, November 12 at 7:30 PM Thursday, No…" at bounding box center [1141, 240] width 293 height 31
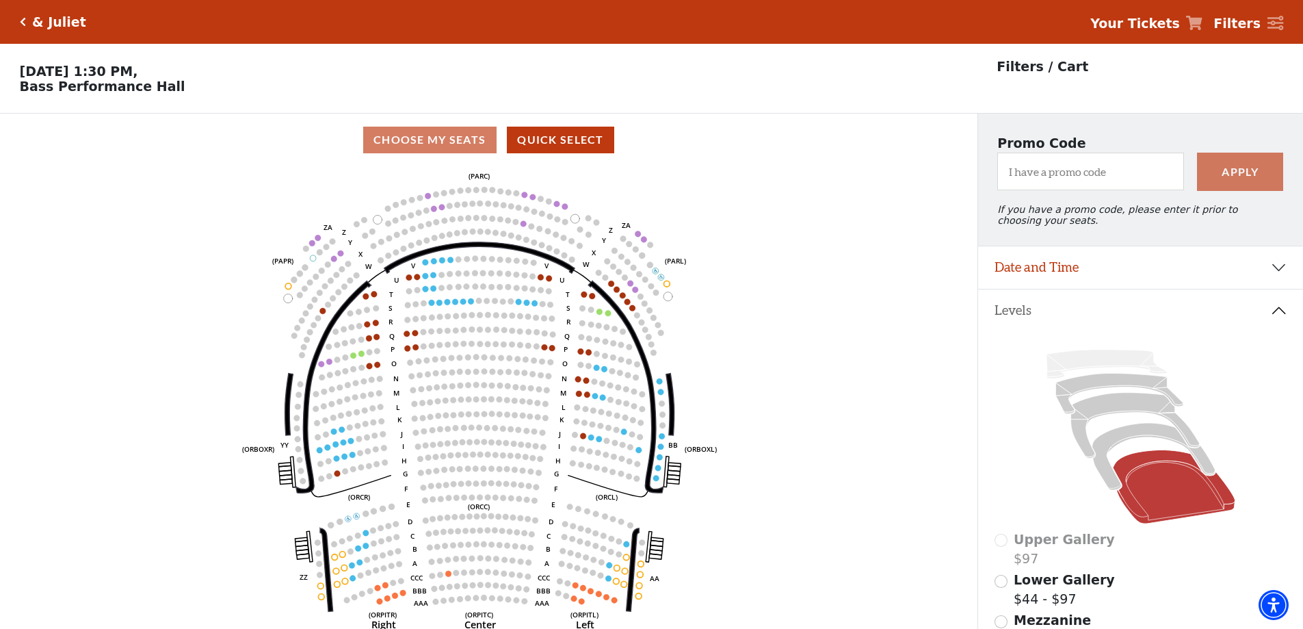
click at [464, 304] on use "Seat Selected" at bounding box center [463, 301] width 7 height 7
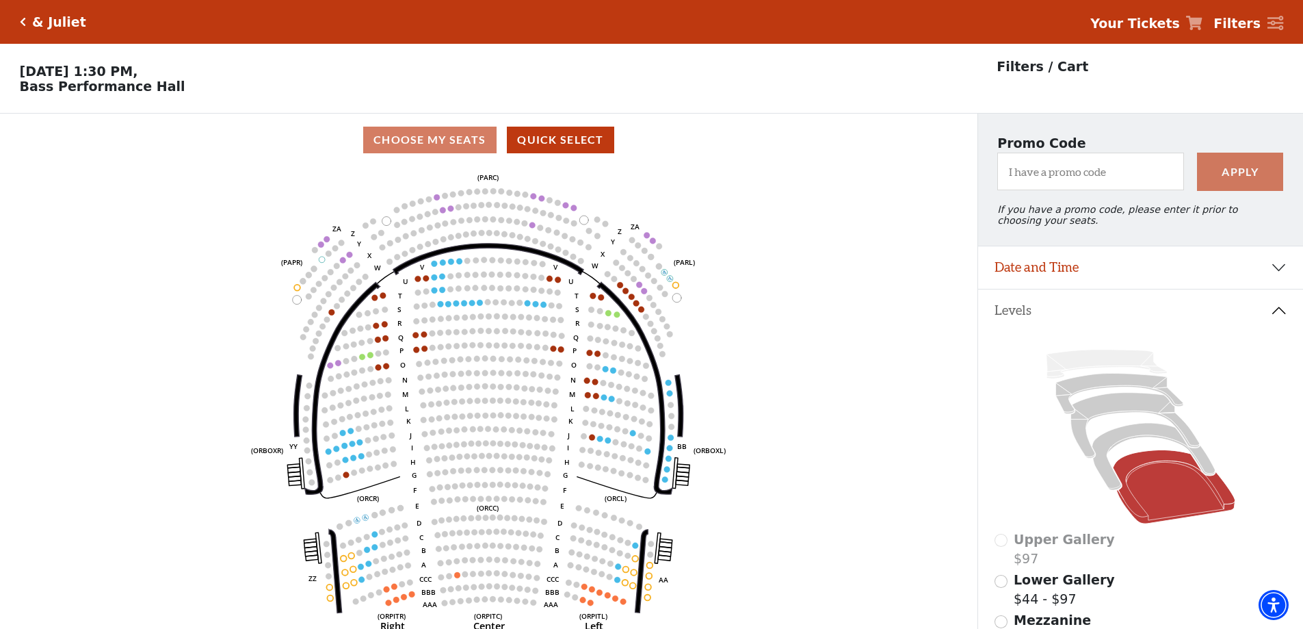
click at [495, 329] on icon "Left (ORPITL) Right (ORPITR) Center (ORPITC) ZZ AA YY BB ZA ZA (ORCL) (ORCR) (O…" at bounding box center [489, 401] width 880 height 471
click at [1123, 283] on button "Date and Time" at bounding box center [1140, 267] width 325 height 42
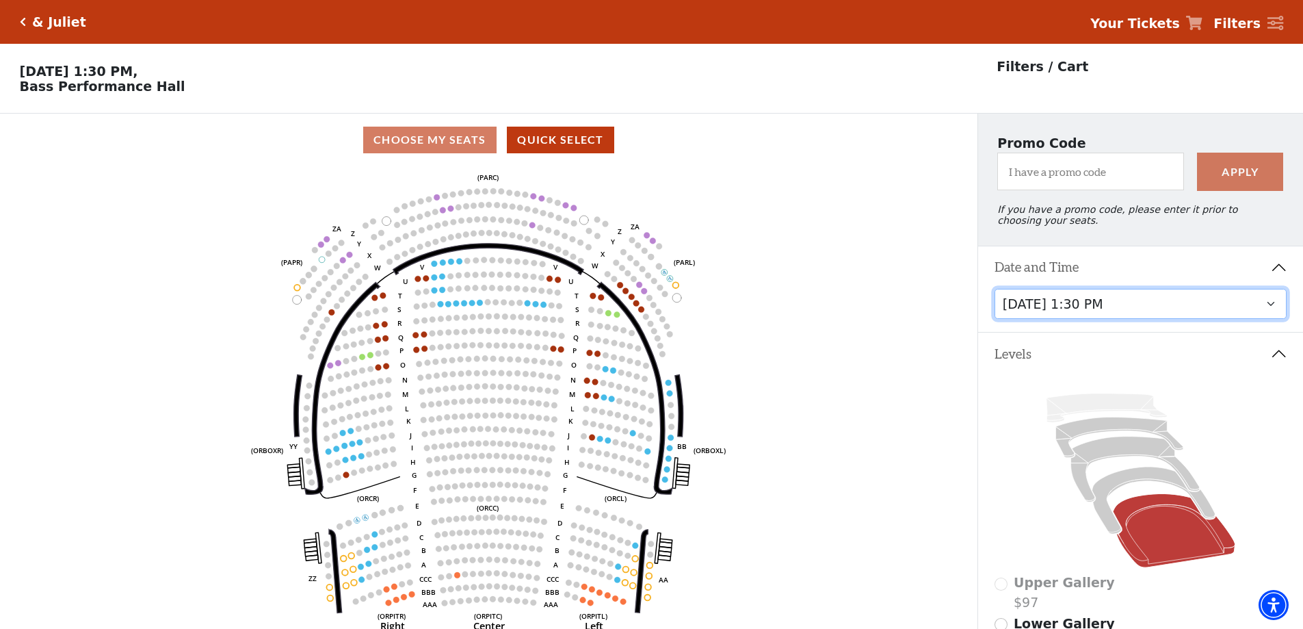
click at [1112, 307] on select "Thursday, November 13 at 1:30 PM Wednesday, November 12 at 7:30 PM Thursday, No…" at bounding box center [1141, 304] width 293 height 31
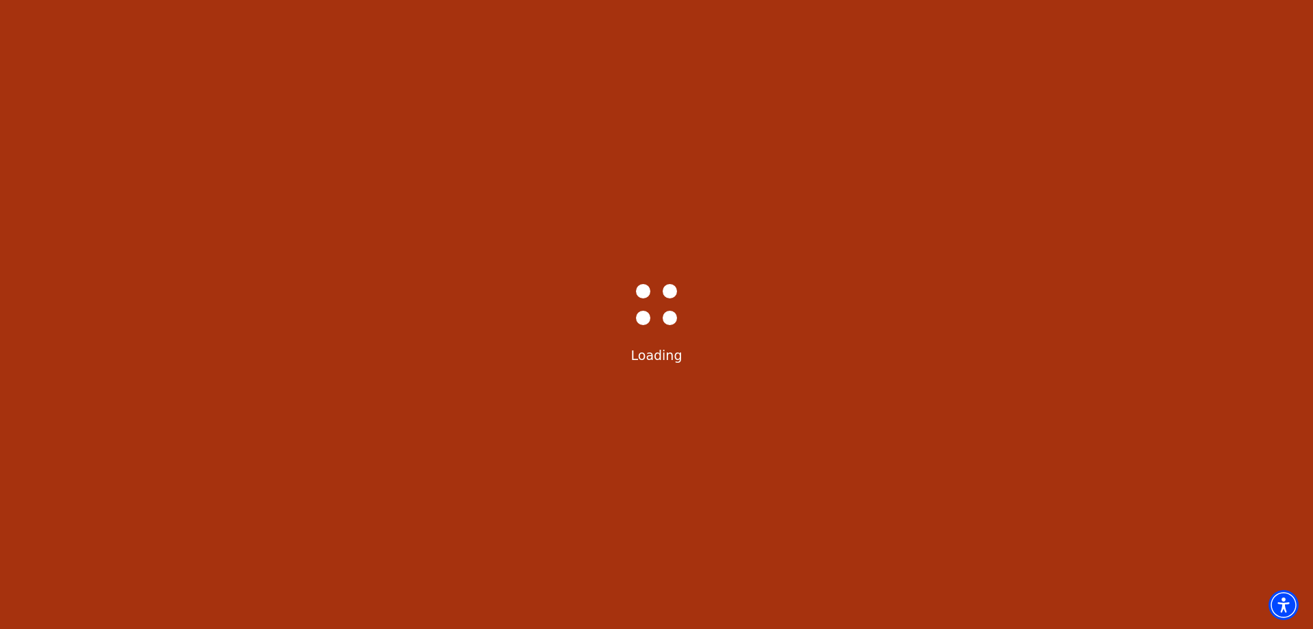
select select "6229"
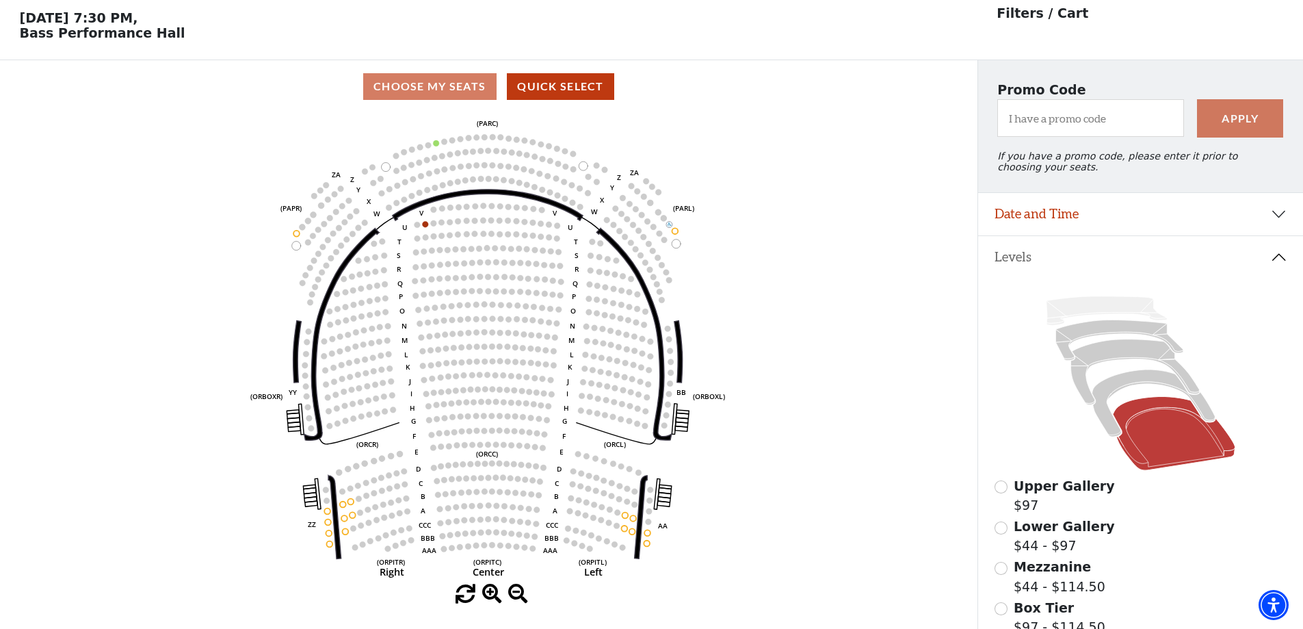
scroll to position [64, 0]
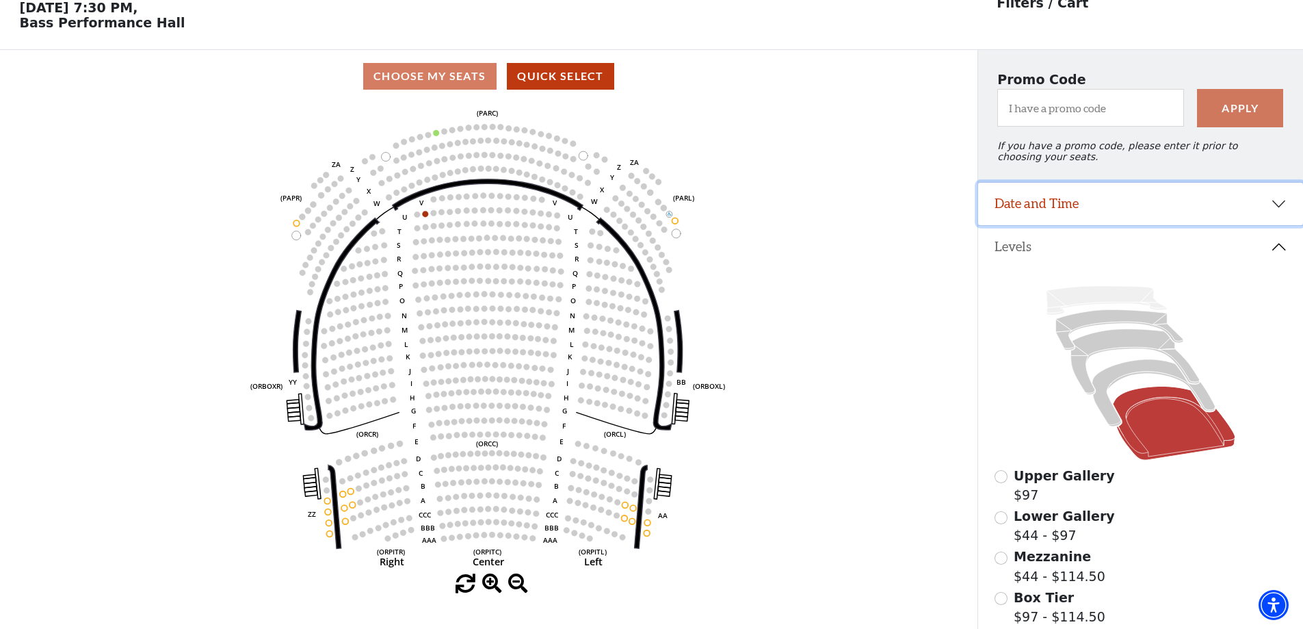
click at [1090, 219] on button "Date and Time" at bounding box center [1140, 204] width 325 height 42
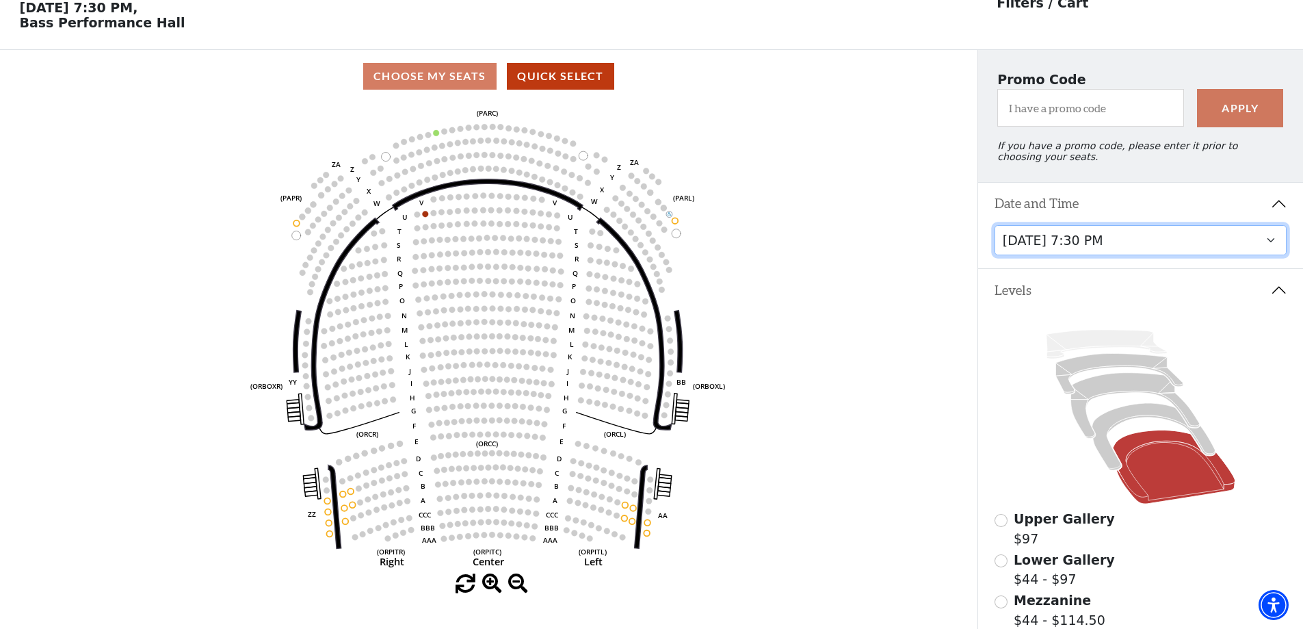
click at [1088, 251] on select "Thursday, November 13 at 1:30 PM Wednesday, November 12 at 7:30 PM Thursday, No…" at bounding box center [1141, 240] width 293 height 31
click at [1145, 245] on select "Thursday, November 13 at 1:30 PM Wednesday, November 12 at 7:30 PM Thursday, No…" at bounding box center [1141, 240] width 293 height 31
click at [1089, 245] on select "Thursday, November 13 at 1:30 PM Wednesday, November 12 at 7:30 PM Thursday, No…" at bounding box center [1141, 240] width 293 height 31
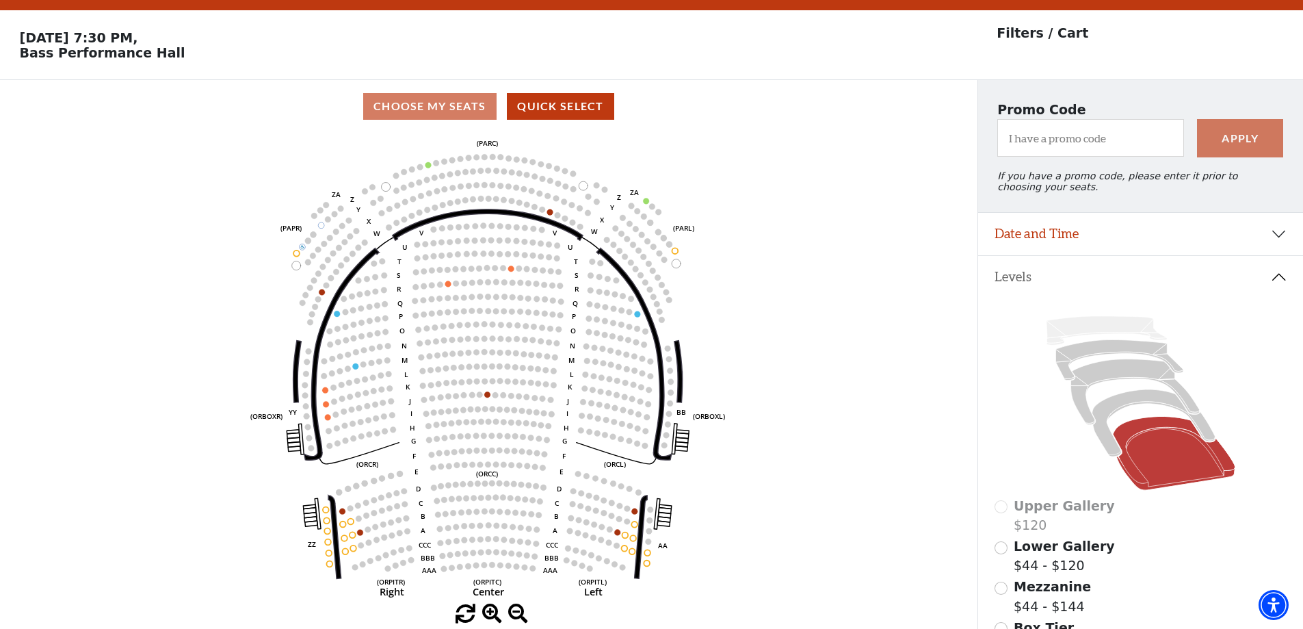
scroll to position [64, 0]
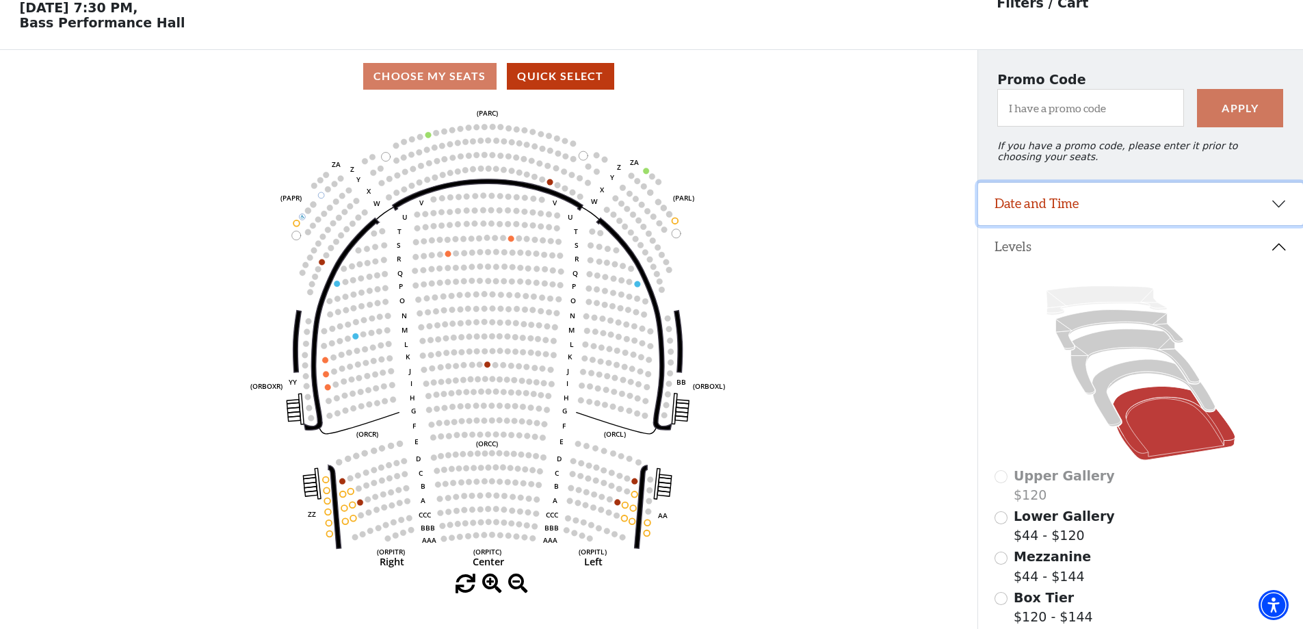
click at [1069, 224] on button "Date and Time" at bounding box center [1140, 204] width 325 height 42
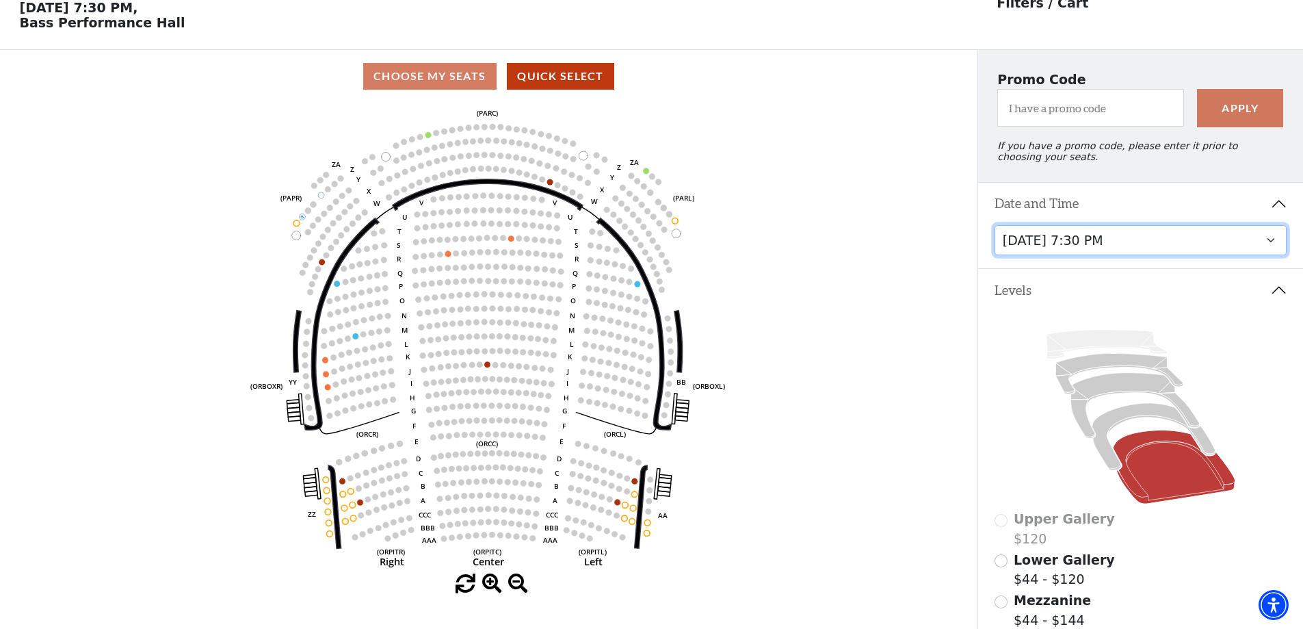
click at [1086, 251] on select "Thursday, November 13 at 1:30 PM Wednesday, November 12 at 7:30 PM Thursday, No…" at bounding box center [1141, 240] width 293 height 31
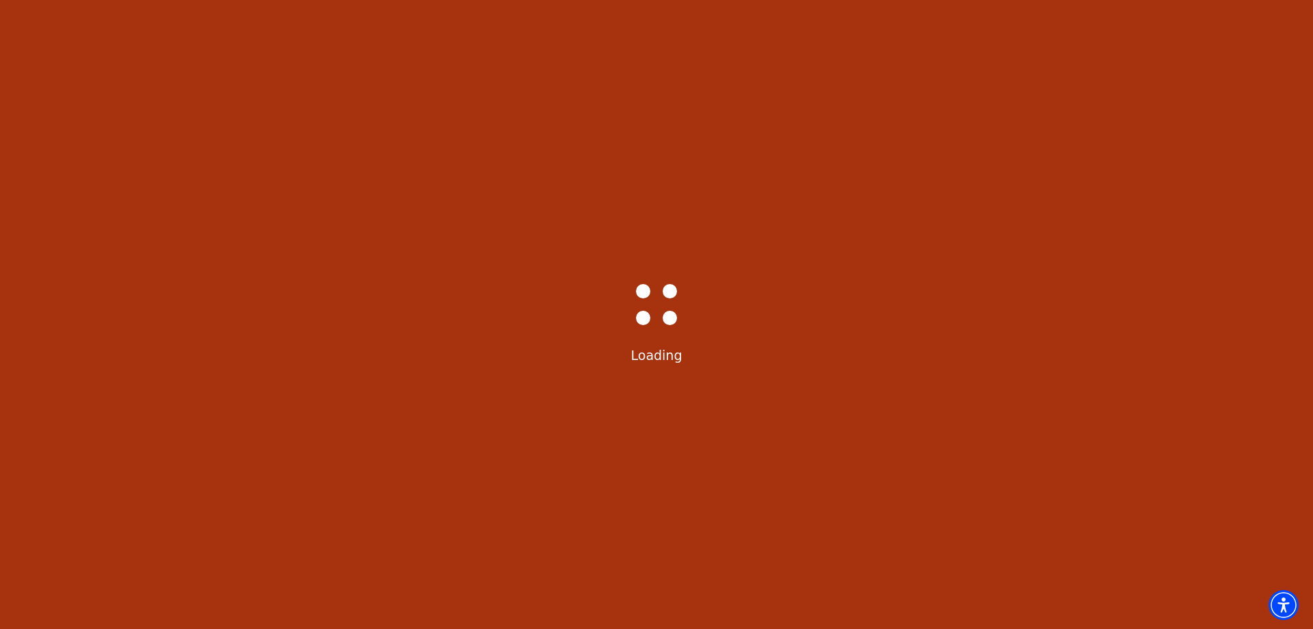
select select "6231"
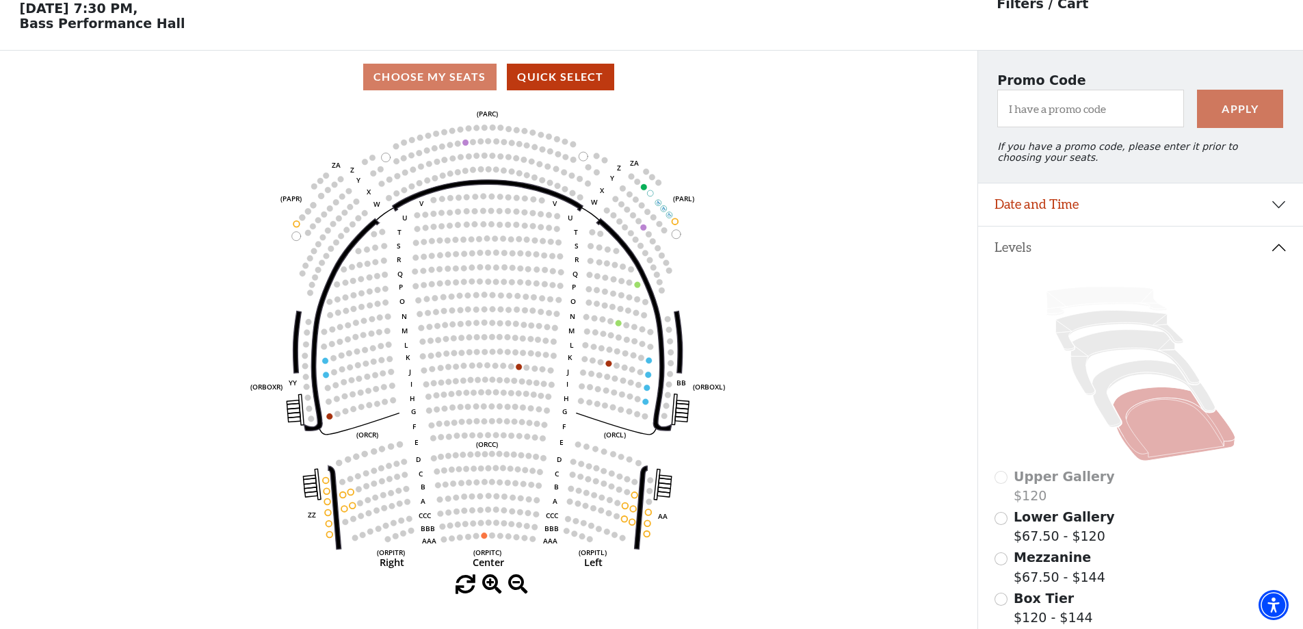
scroll to position [64, 0]
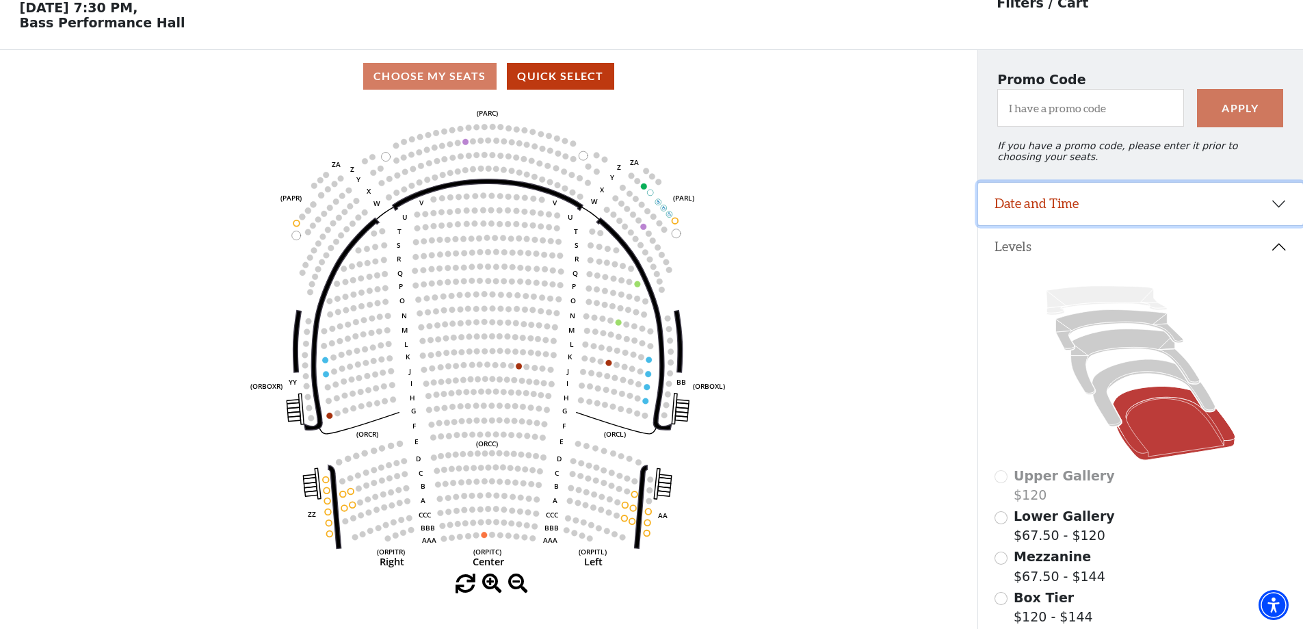
click at [1098, 221] on button "Date and Time" at bounding box center [1140, 204] width 325 height 42
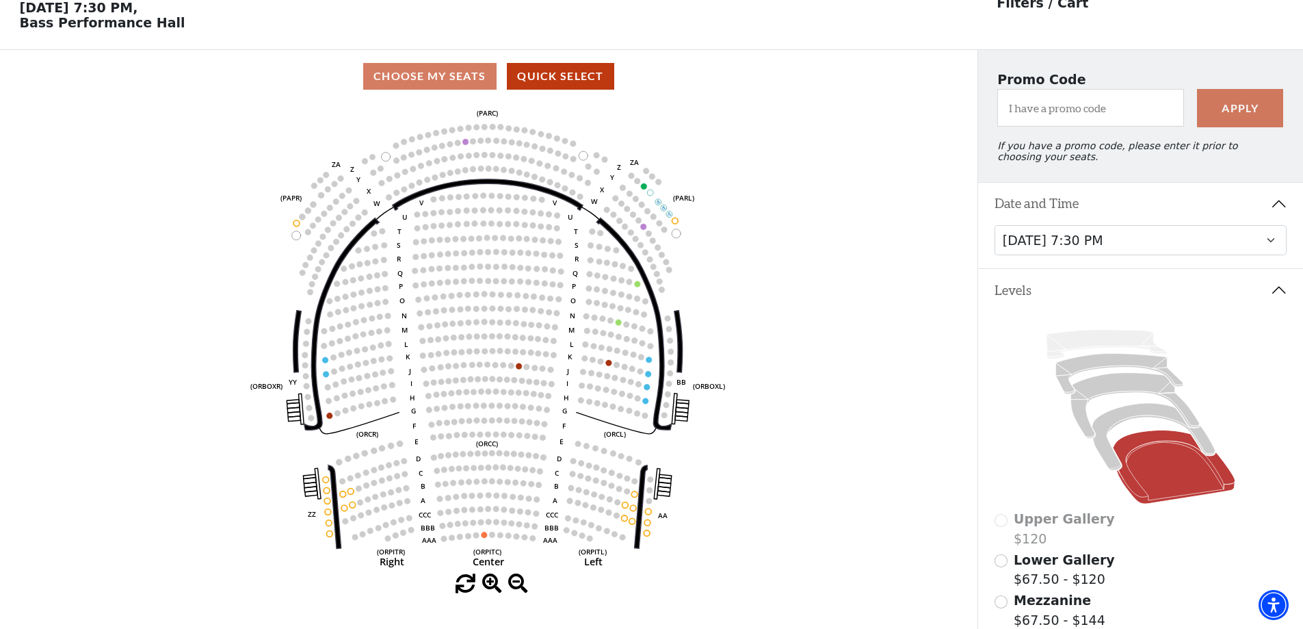
click at [1093, 265] on div "Thursday, November 13 at 1:30 PM Wednesday, November 12 at 7:30 PM Thursday, No…" at bounding box center [1140, 247] width 325 height 44
click at [1093, 256] on select "Thursday, November 13 at 1:30 PM Wednesday, November 12 at 7:30 PM Thursday, No…" at bounding box center [1141, 240] width 293 height 31
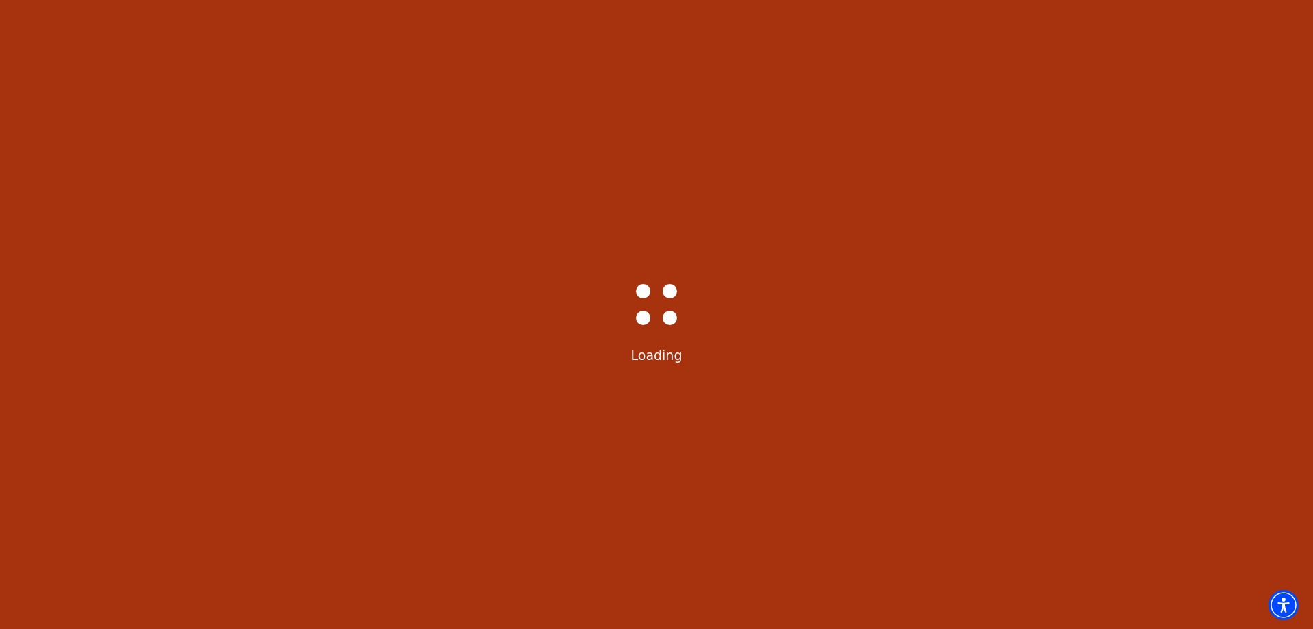
select select "6232"
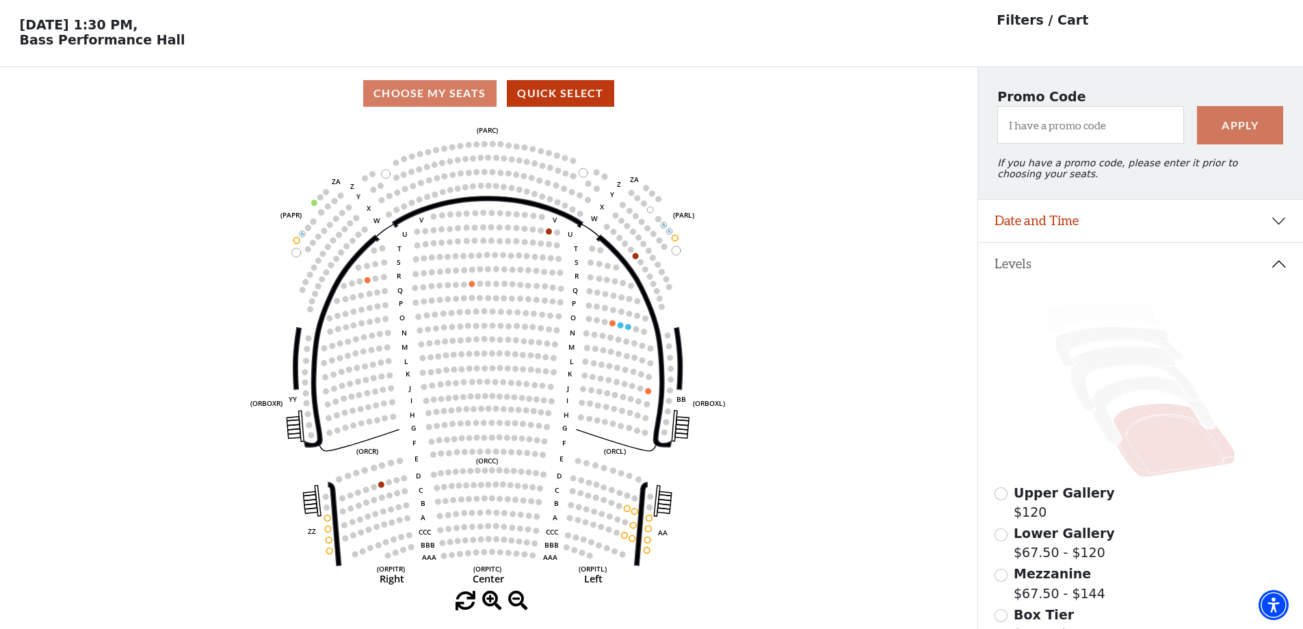
scroll to position [68, 0]
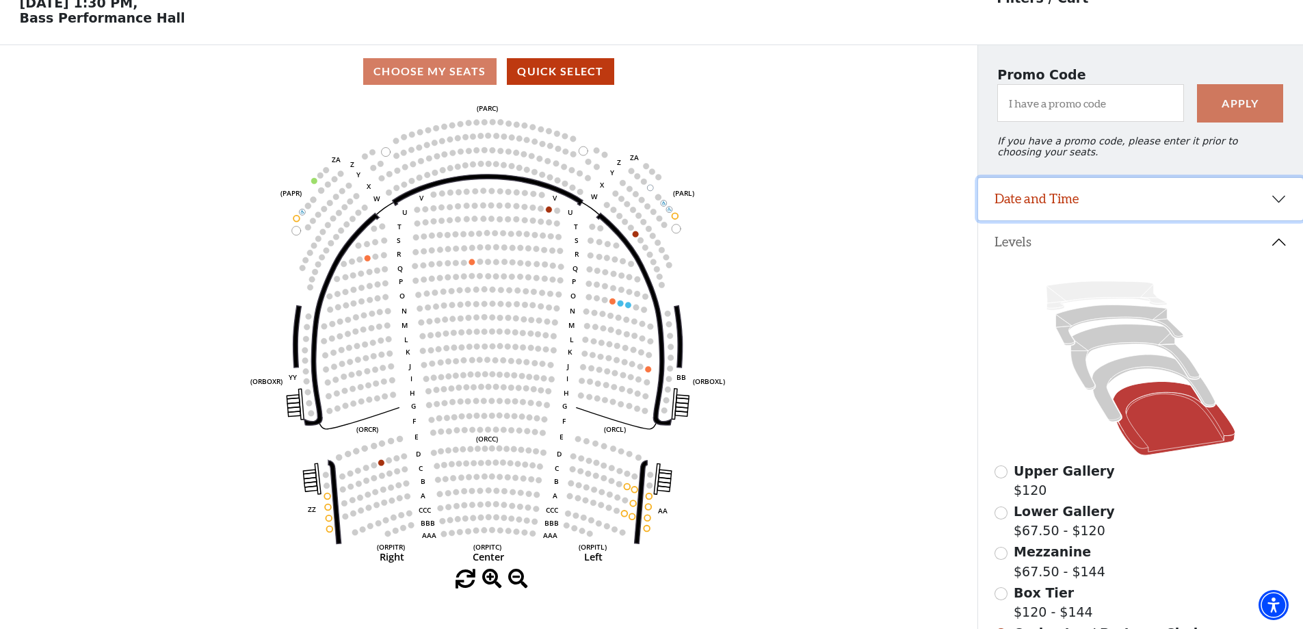
click at [1095, 202] on button "Date and Time" at bounding box center [1140, 199] width 325 height 42
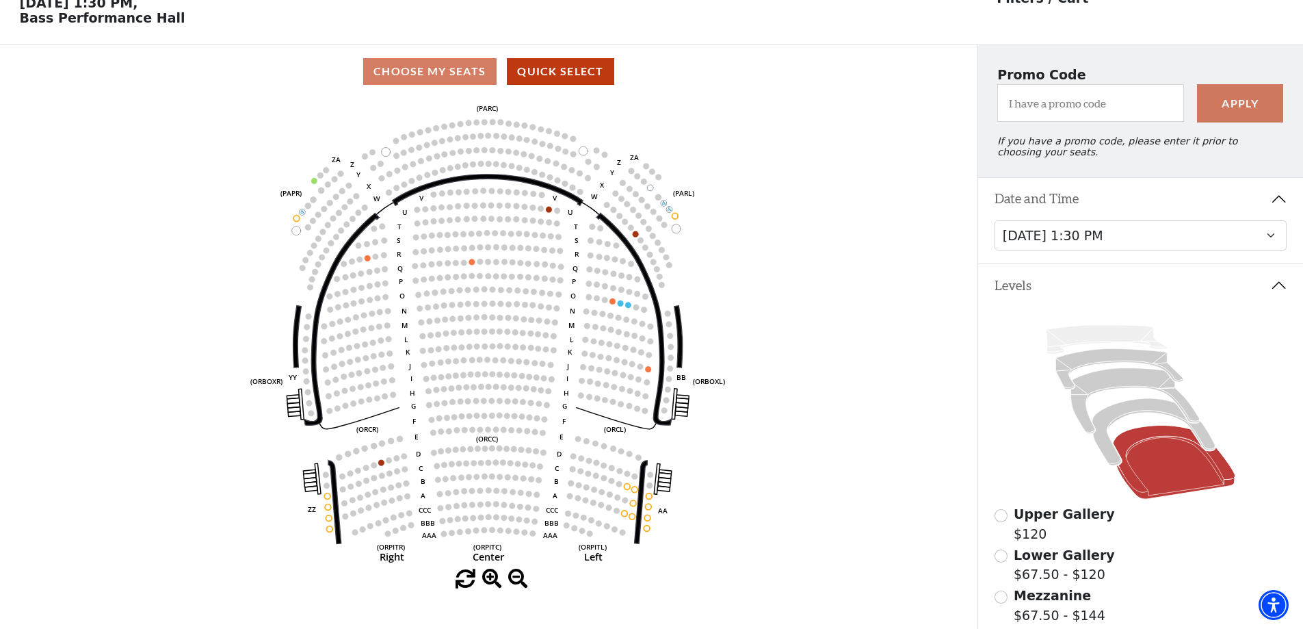
click at [1093, 261] on div "Thursday, November 13 at 1:30 PM Wednesday, November 12 at 7:30 PM Thursday, No…" at bounding box center [1140, 242] width 325 height 44
click at [1087, 246] on select "Thursday, November 13 at 1:30 PM Wednesday, November 12 at 7:30 PM Thursday, No…" at bounding box center [1141, 235] width 293 height 31
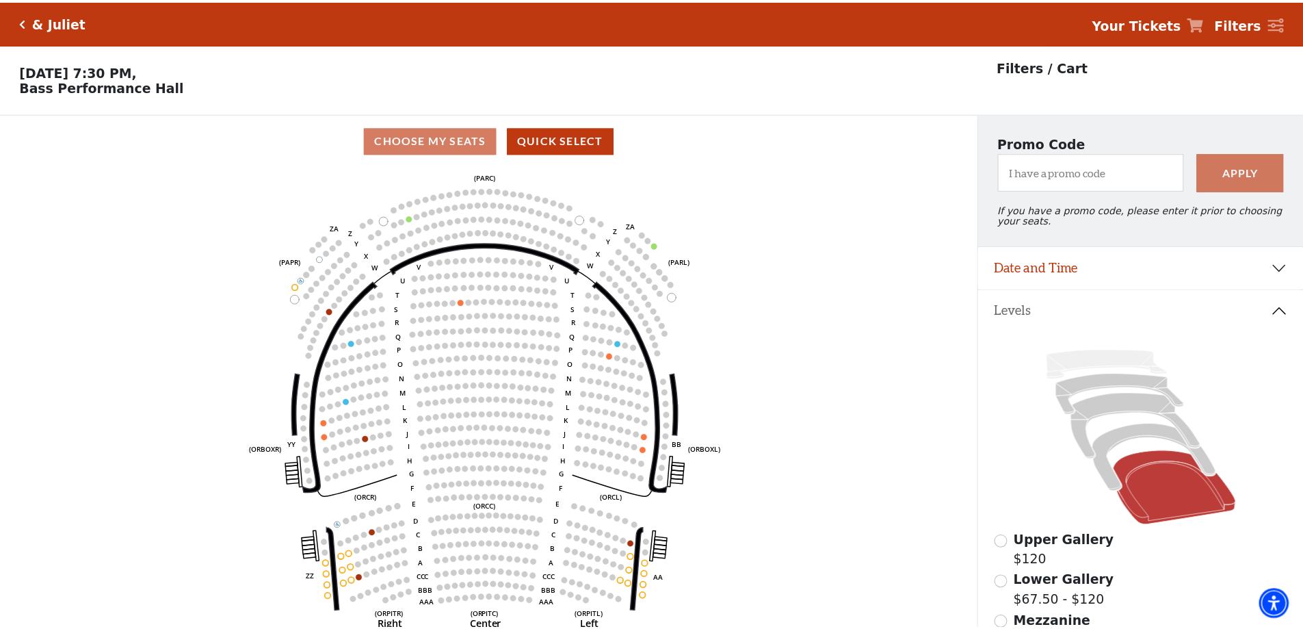
scroll to position [64, 0]
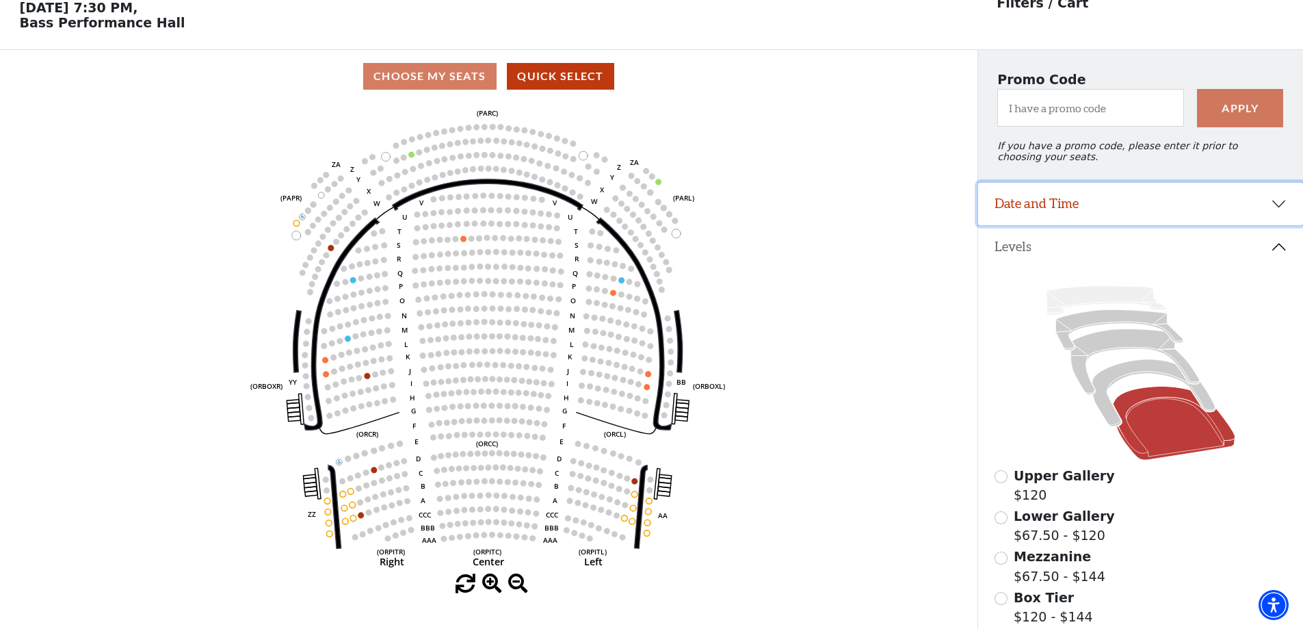
click at [1096, 225] on button "Date and Time" at bounding box center [1140, 204] width 325 height 42
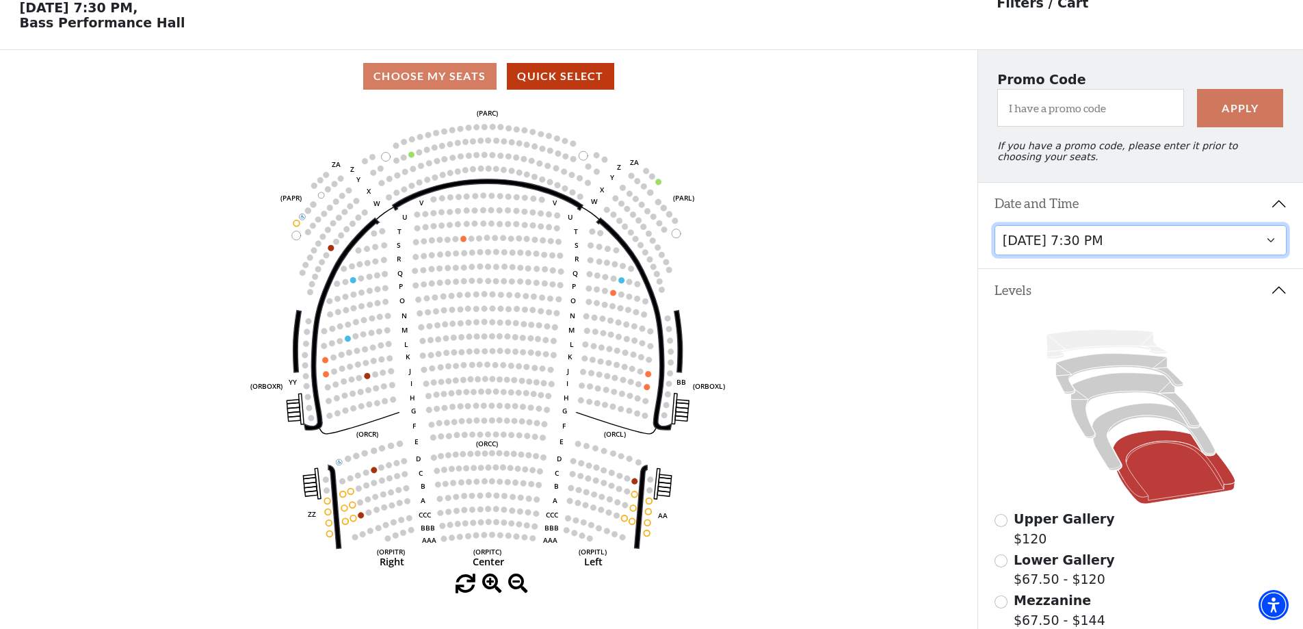
click at [1080, 256] on select "Thursday, November 13 at 1:30 PM Wednesday, November 12 at 7:30 PM Thursday, No…" at bounding box center [1141, 240] width 293 height 31
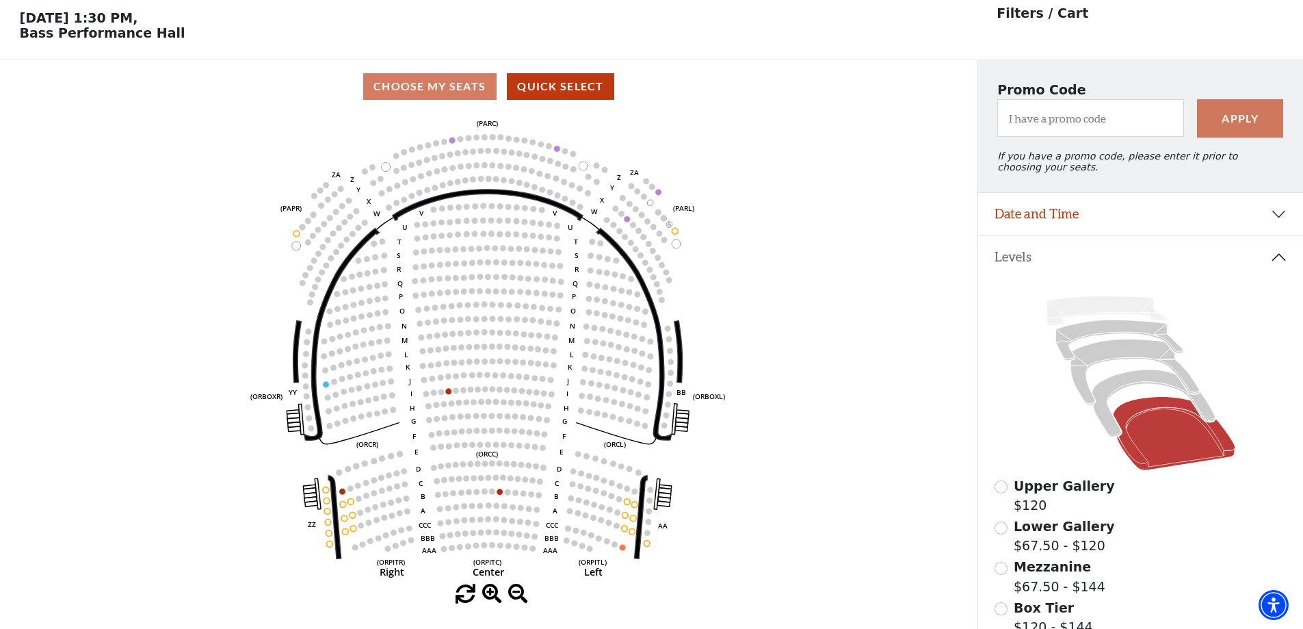
scroll to position [64, 0]
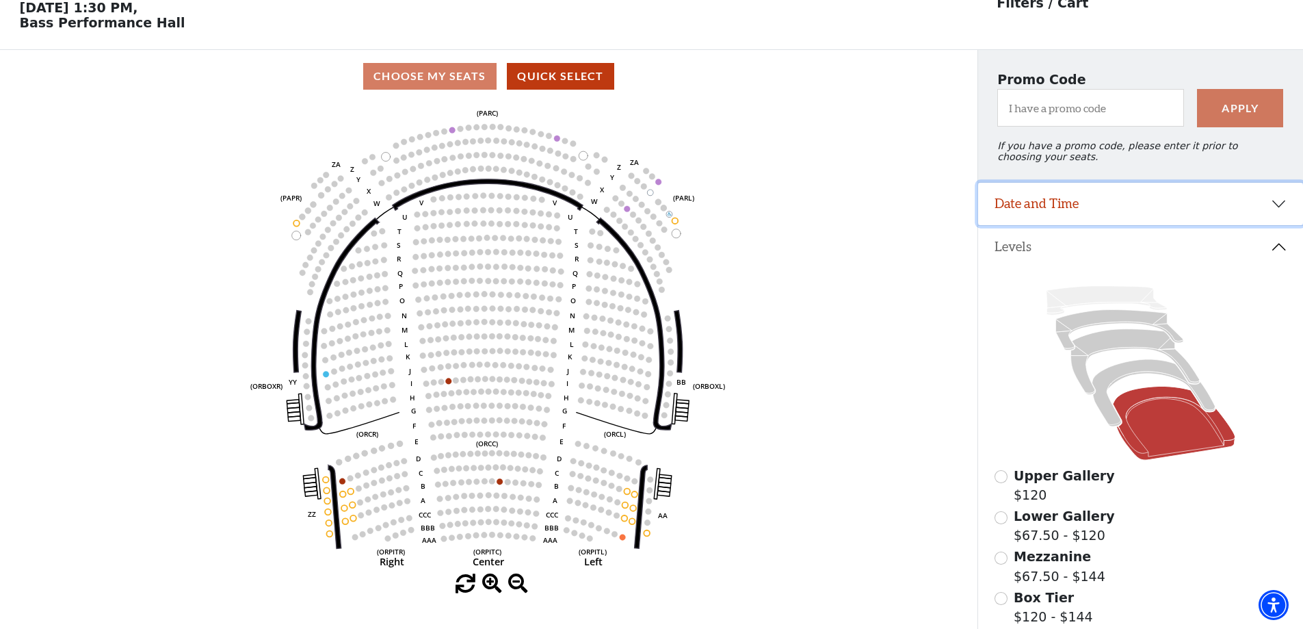
click at [1094, 223] on button "Date and Time" at bounding box center [1140, 204] width 325 height 42
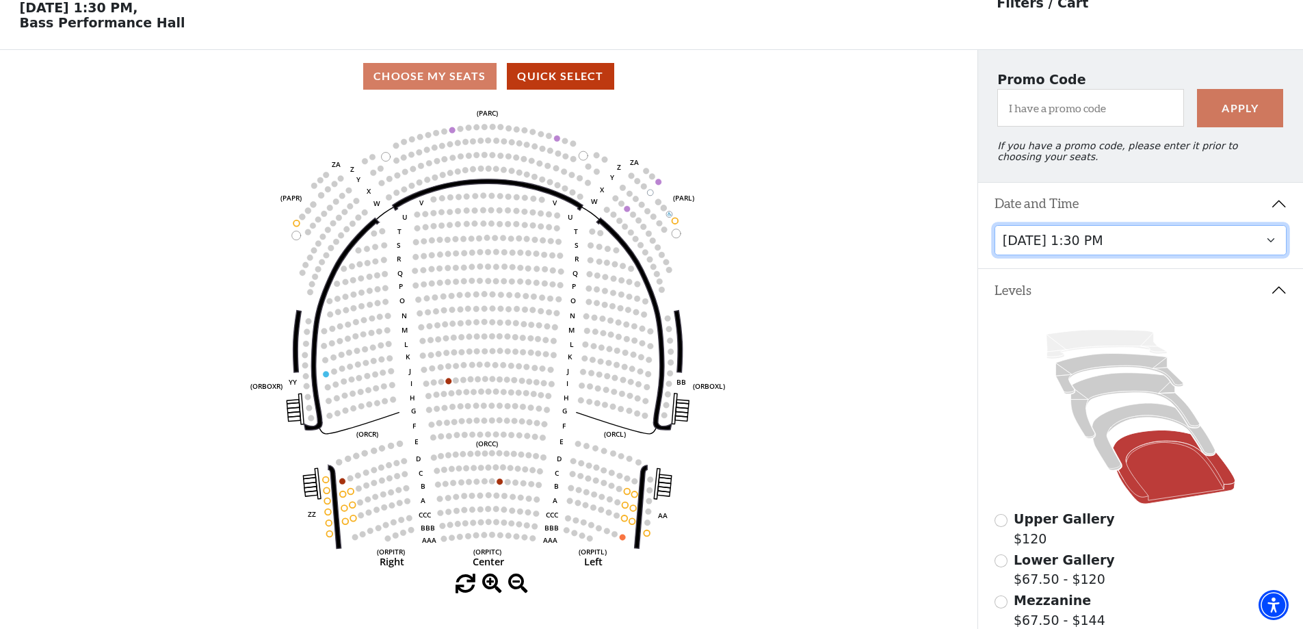
click at [1055, 256] on select "Thursday, November 13 at 1:30 PM Wednesday, November 12 at 7:30 PM Thursday, No…" at bounding box center [1141, 240] width 293 height 31
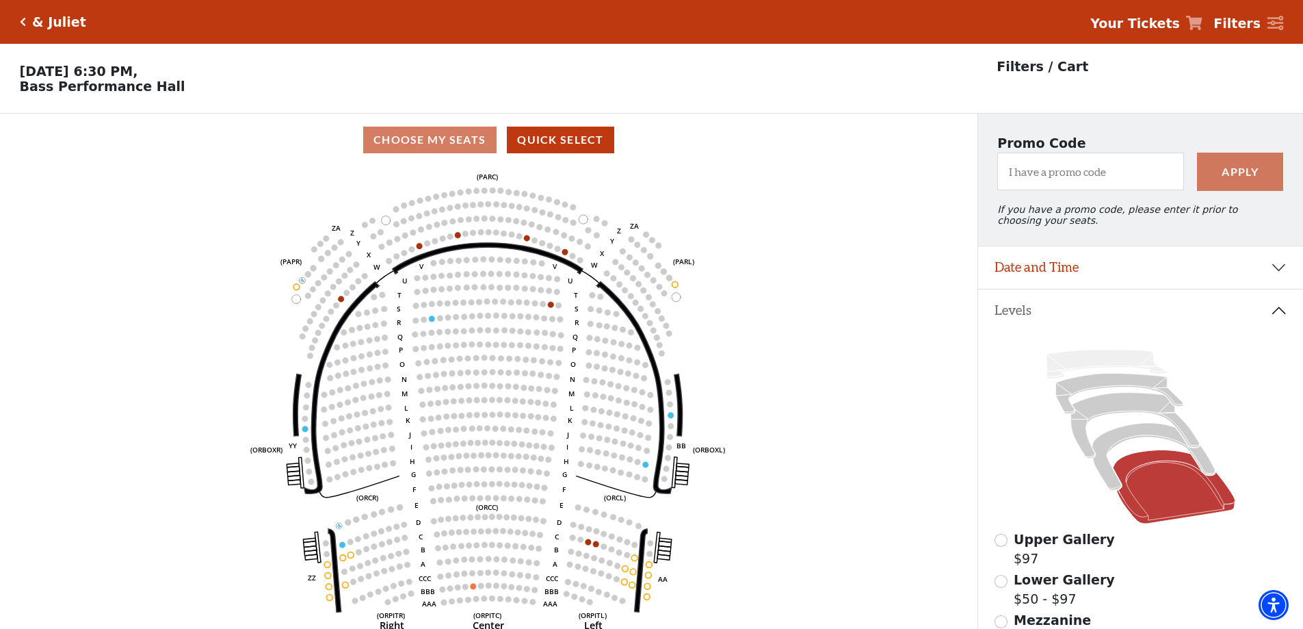
scroll to position [64, 0]
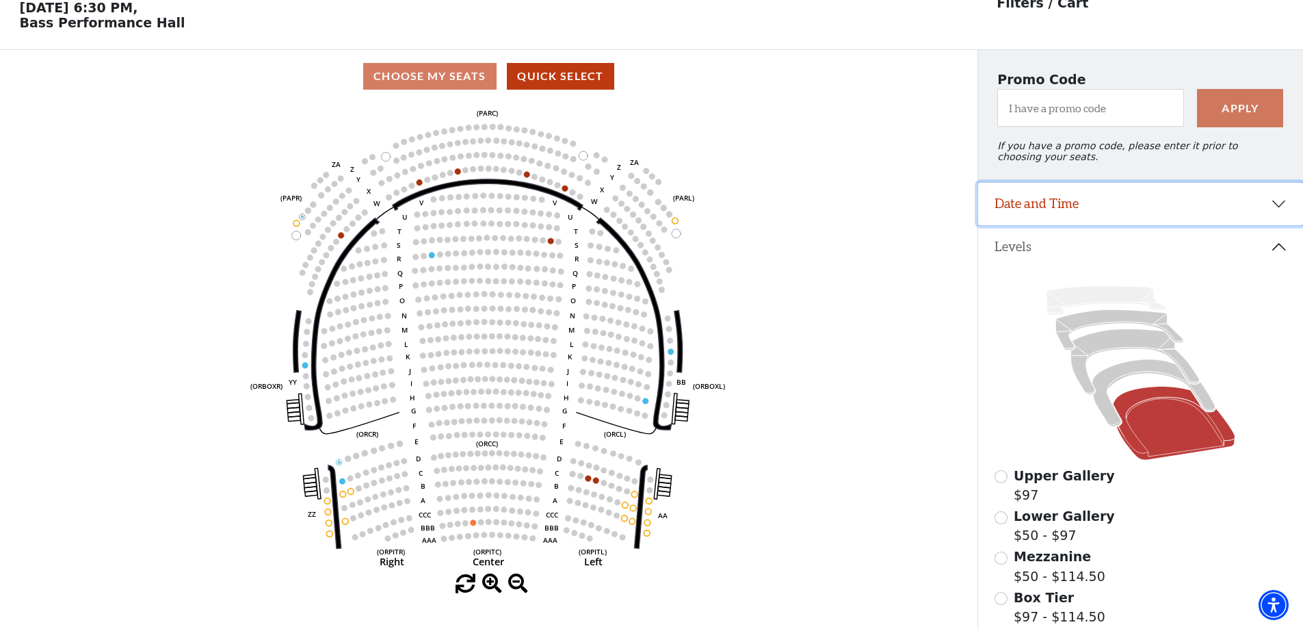
click at [1029, 219] on button "Date and Time" at bounding box center [1140, 204] width 325 height 42
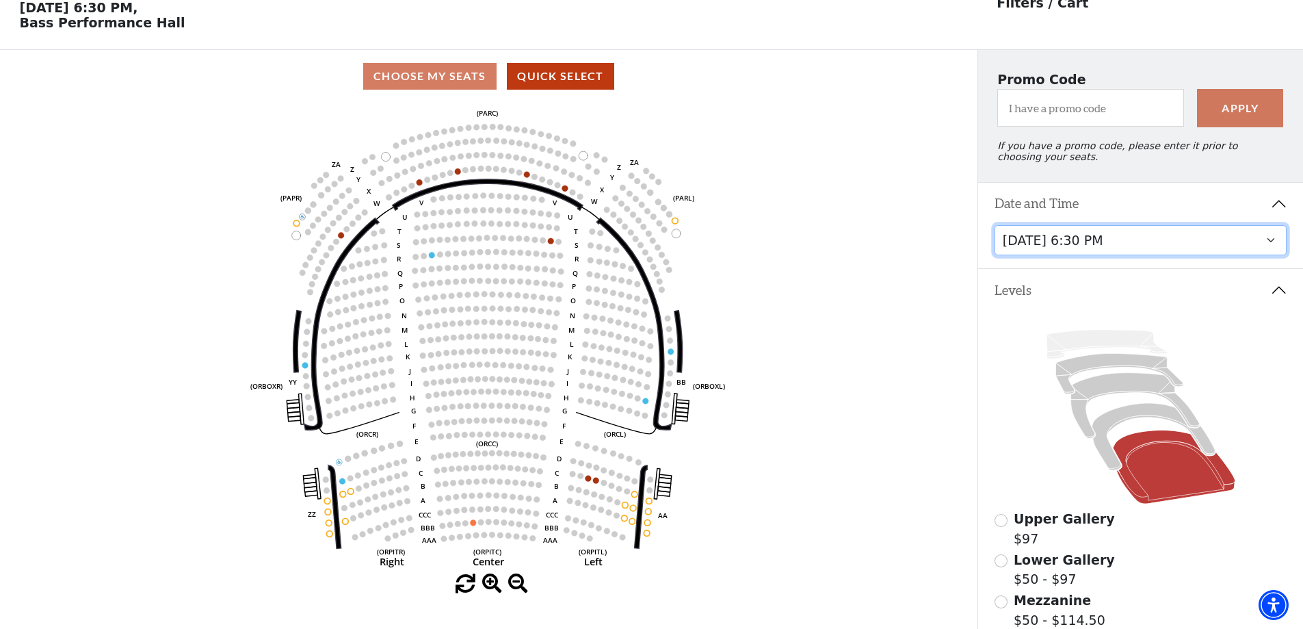
click at [1108, 241] on select "Thursday, November 13 at 1:30 PM Wednesday, November 12 at 7:30 PM Thursday, No…" at bounding box center [1141, 240] width 293 height 31
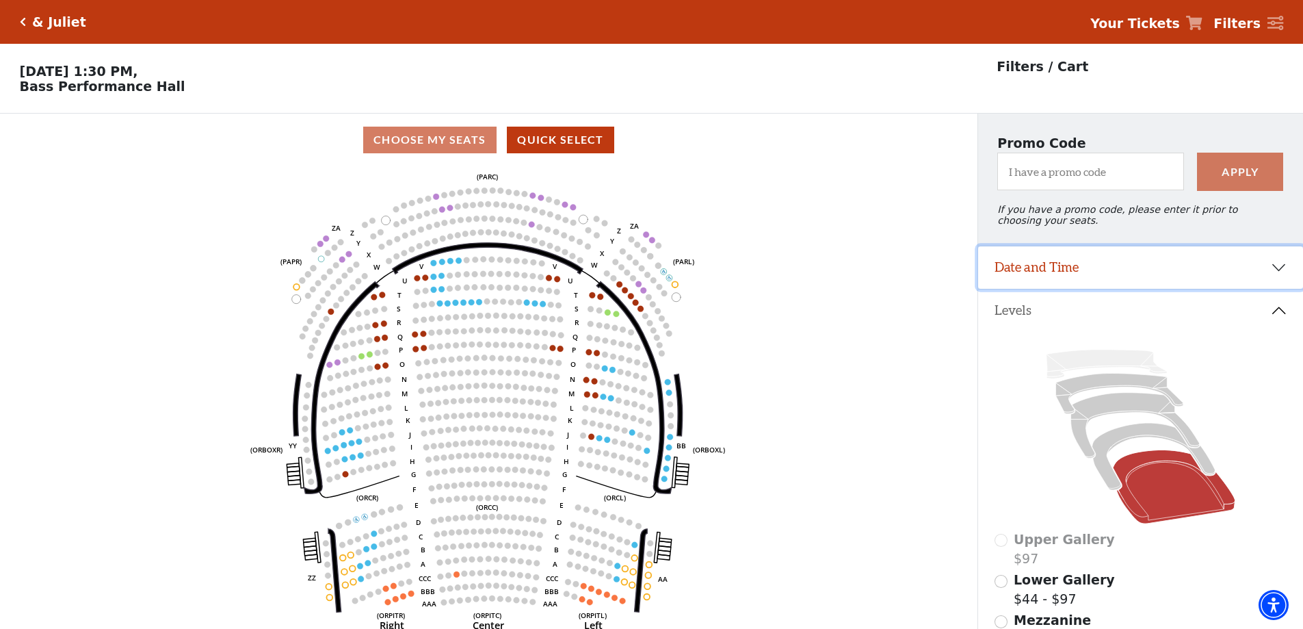
click at [1128, 278] on button "Date and Time" at bounding box center [1140, 267] width 325 height 42
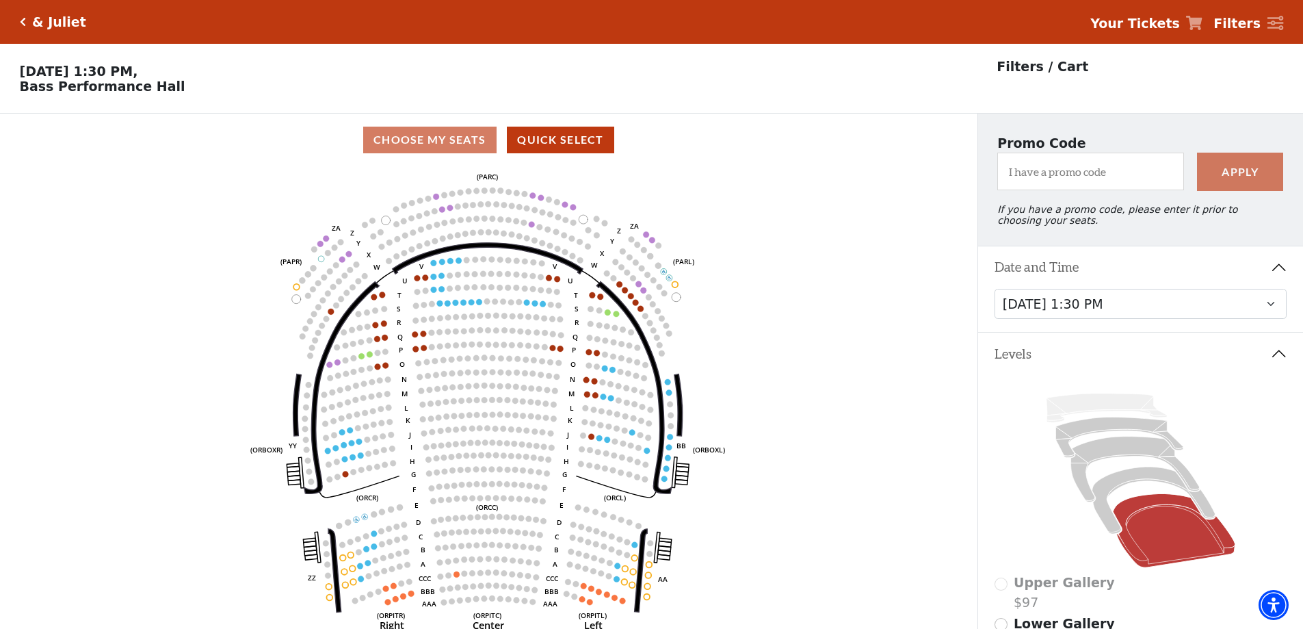
click at [1128, 278] on button "Date and Time" at bounding box center [1140, 267] width 325 height 42
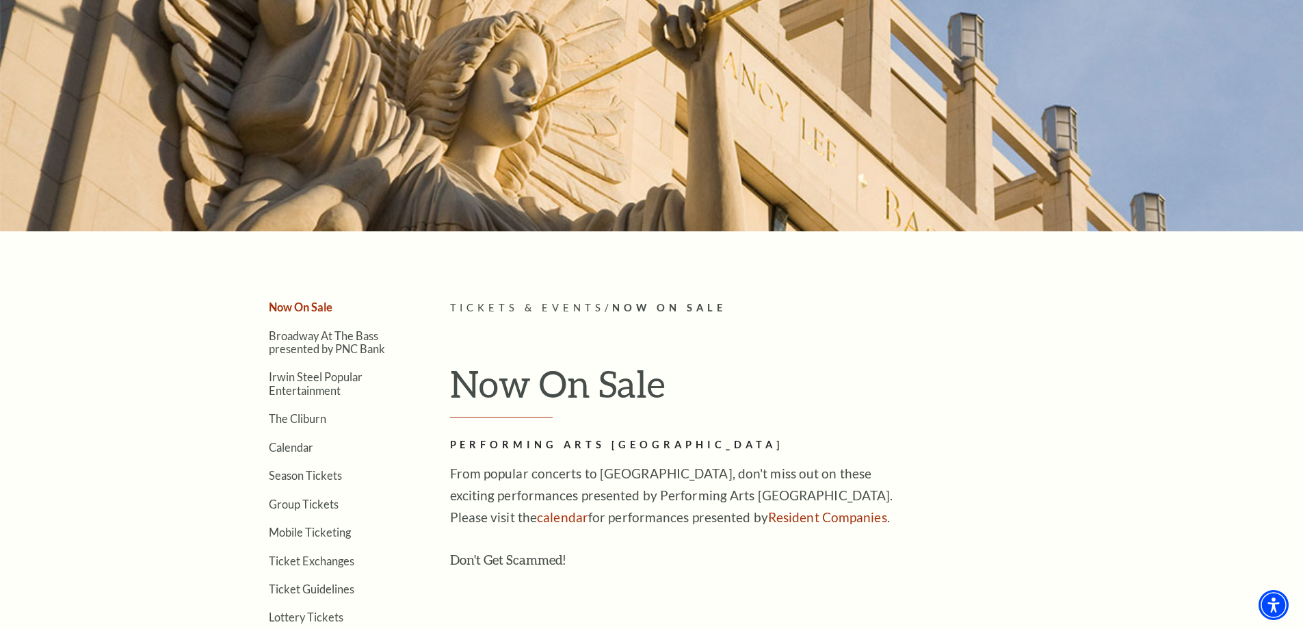
scroll to position [137, 0]
click at [342, 357] on ul "Now On Sale Broadway At The Bass presented by PNC Bank Irwin Steel Popular Ente…" at bounding box center [318, 476] width 181 height 352
click at [342, 344] on link "Broadway At The Bass presented by PNC Bank" at bounding box center [327, 343] width 116 height 26
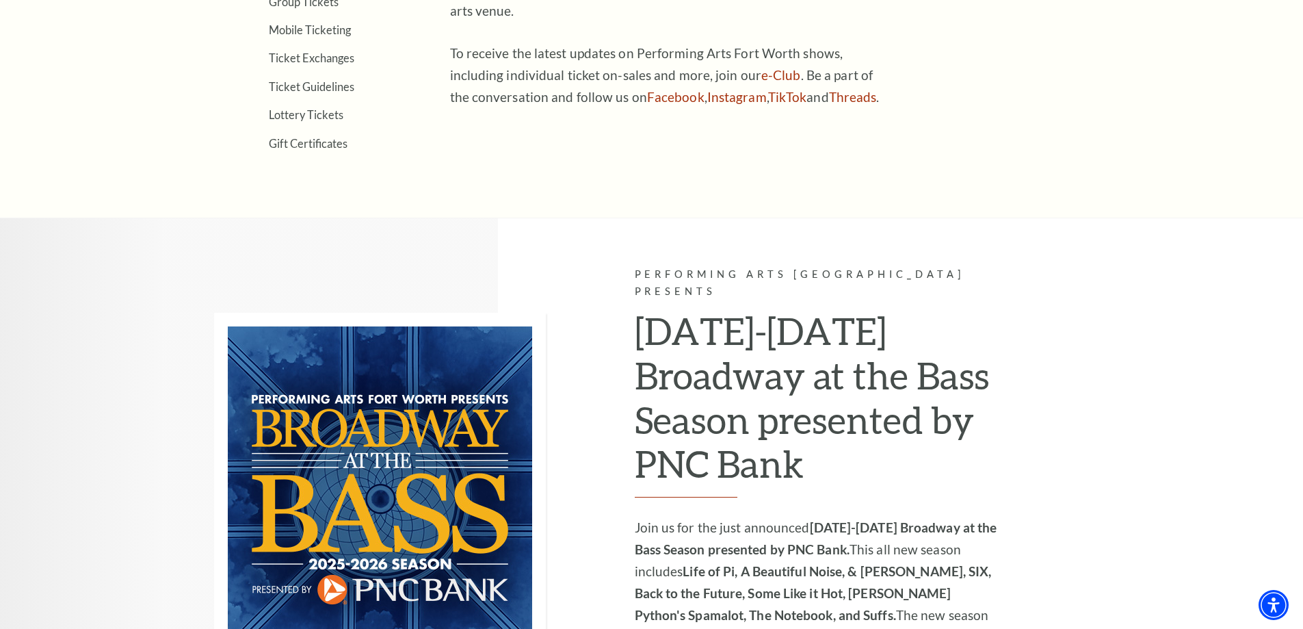
scroll to position [1026, 0]
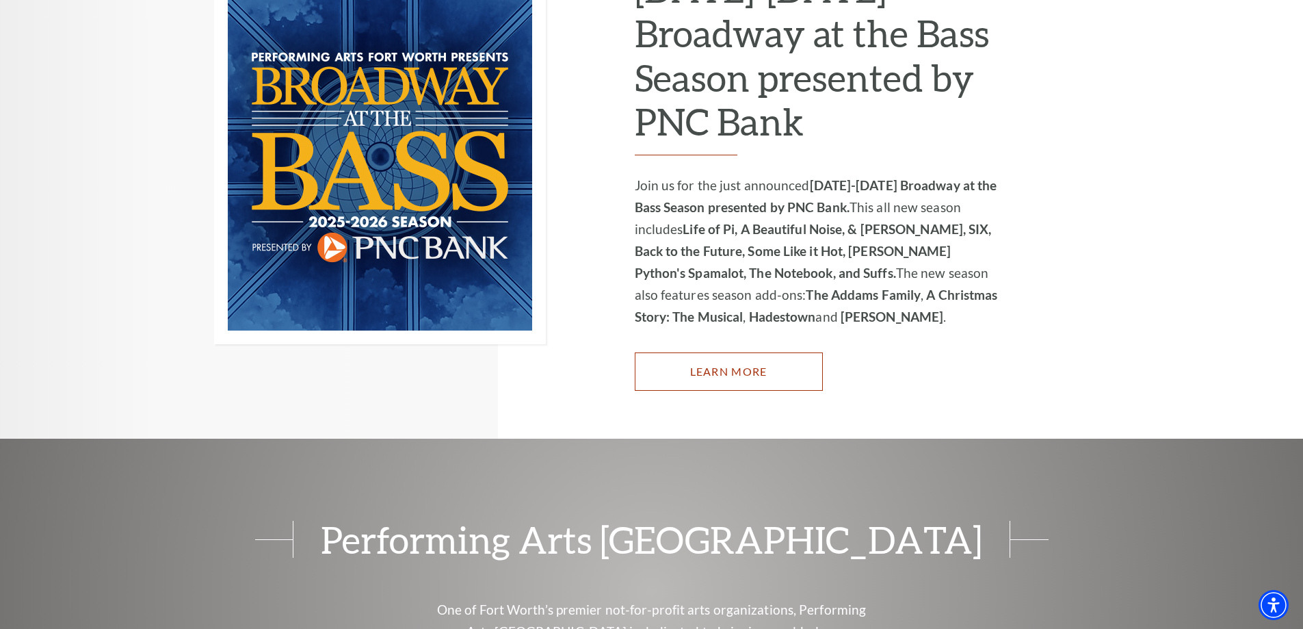
click at [775, 352] on link "Learn More" at bounding box center [729, 371] width 188 height 38
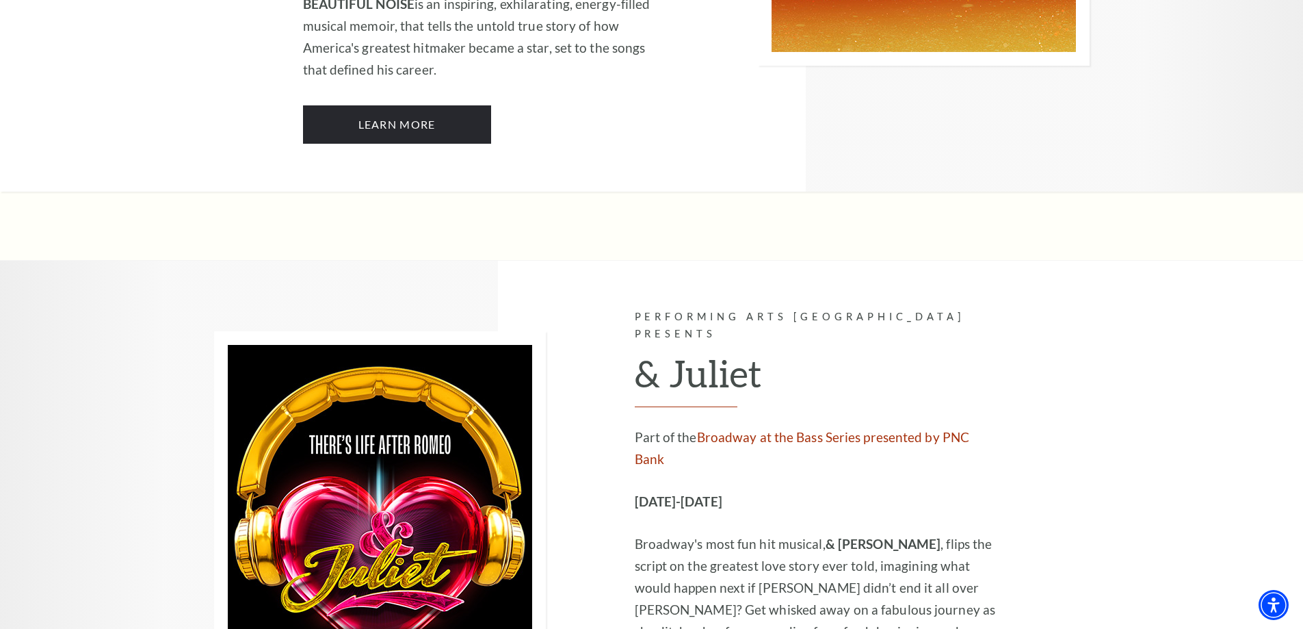
scroll to position [3763, 0]
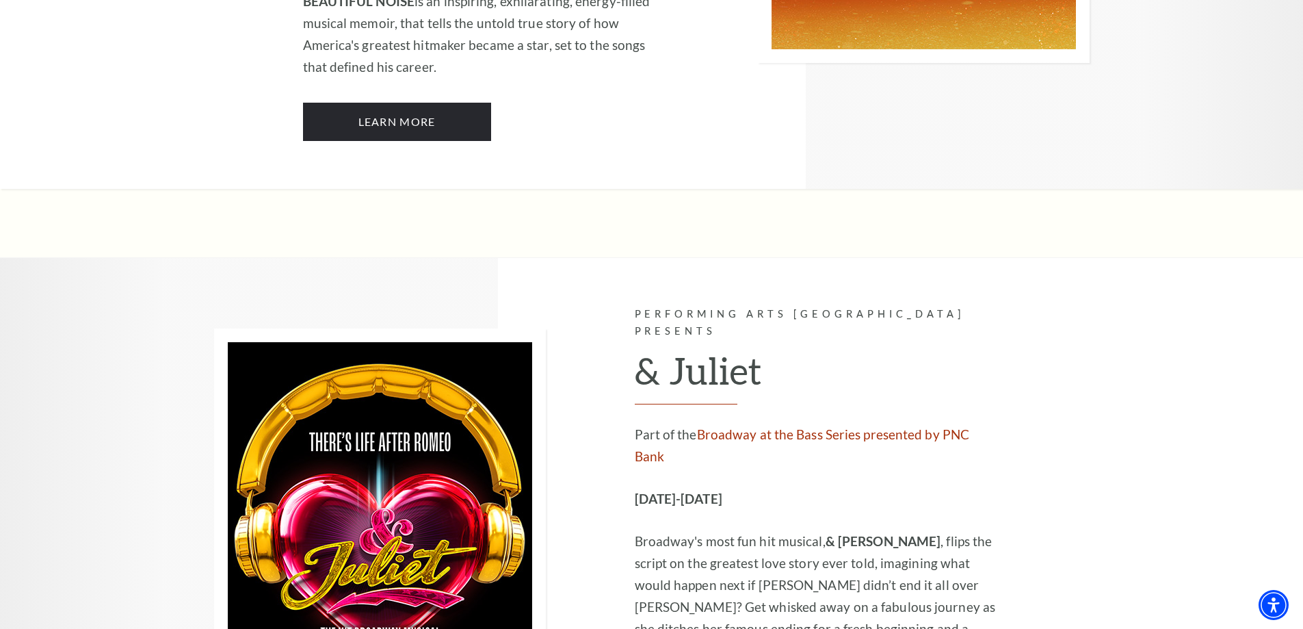
drag, startPoint x: 774, startPoint y: 232, endPoint x: 610, endPoint y: 233, distance: 164.2
click at [610, 258] on div "Performing Arts Fort Worth Presents & Juliet Part of the Broadway at the Bass S…" at bounding box center [652, 515] width 876 height 514
click at [651, 491] on strong "[DATE]-[DATE]" at bounding box center [679, 499] width 88 height 16
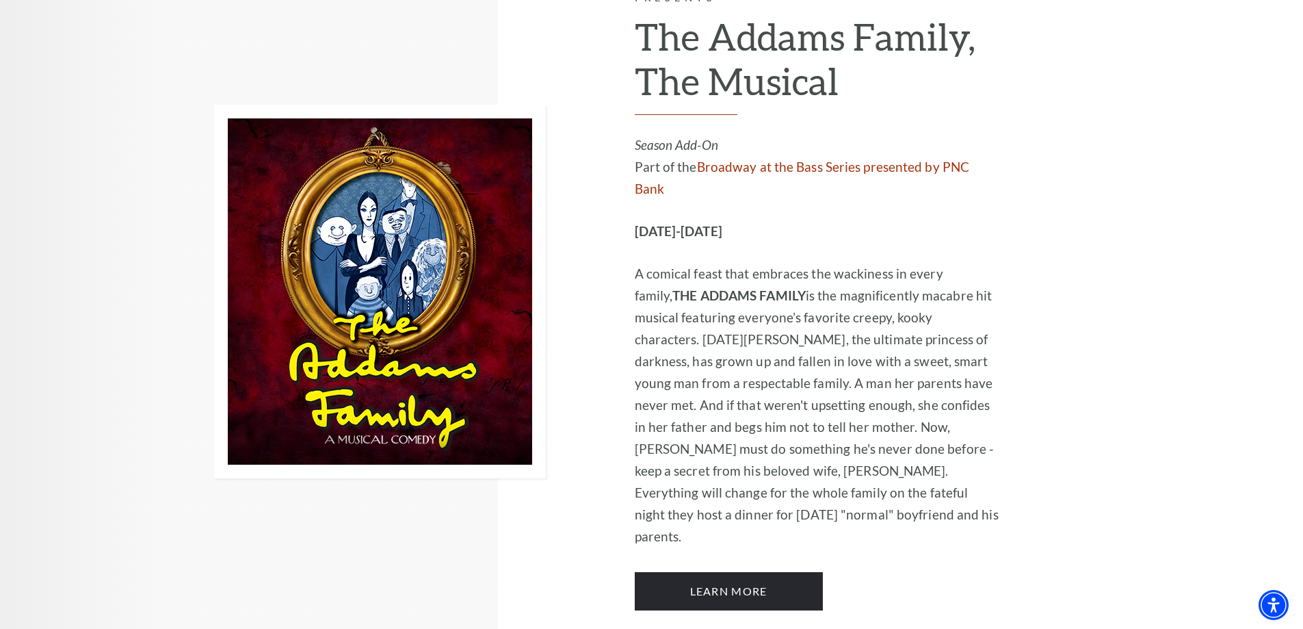
scroll to position [2600, 0]
drag, startPoint x: 618, startPoint y: 116, endPoint x: 769, endPoint y: 115, distance: 150.5
click at [769, 115] on div "Performing Arts Fort Worth Presents The Addams Family, The Musical Season Add-O…" at bounding box center [652, 290] width 876 height 733
click at [769, 220] on p "[DATE]-[DATE]" at bounding box center [818, 231] width 366 height 22
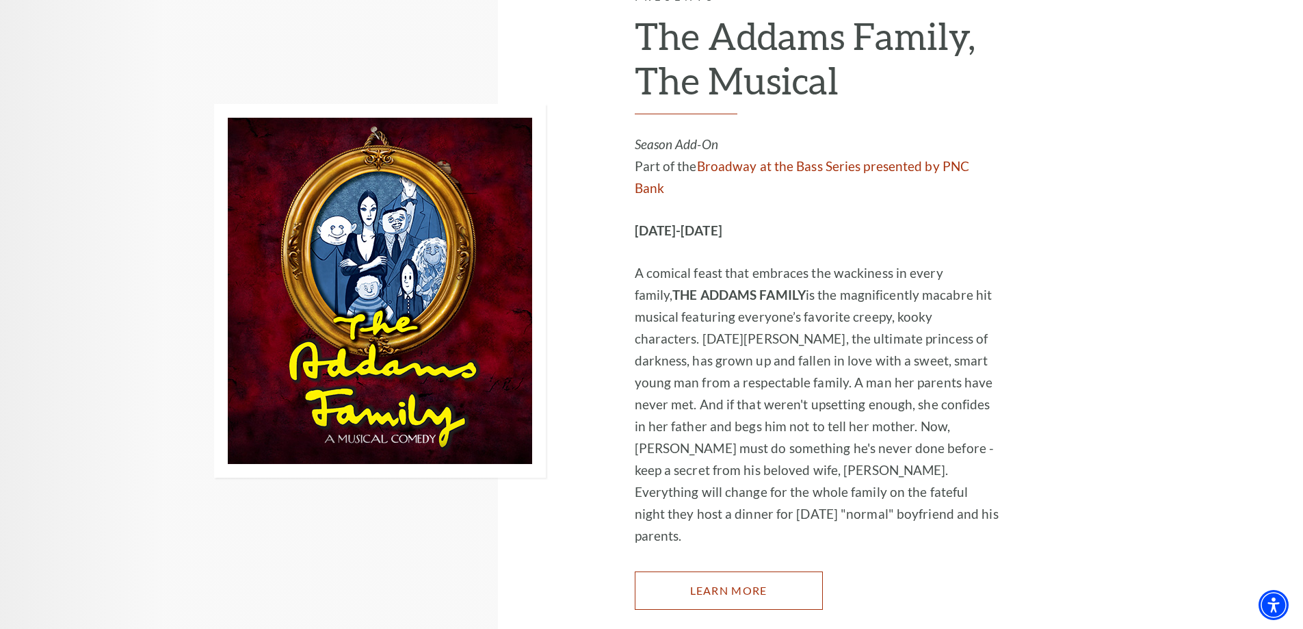
click at [714, 571] on link "Learn More" at bounding box center [729, 590] width 188 height 38
